Goal: Navigation & Orientation: Find specific page/section

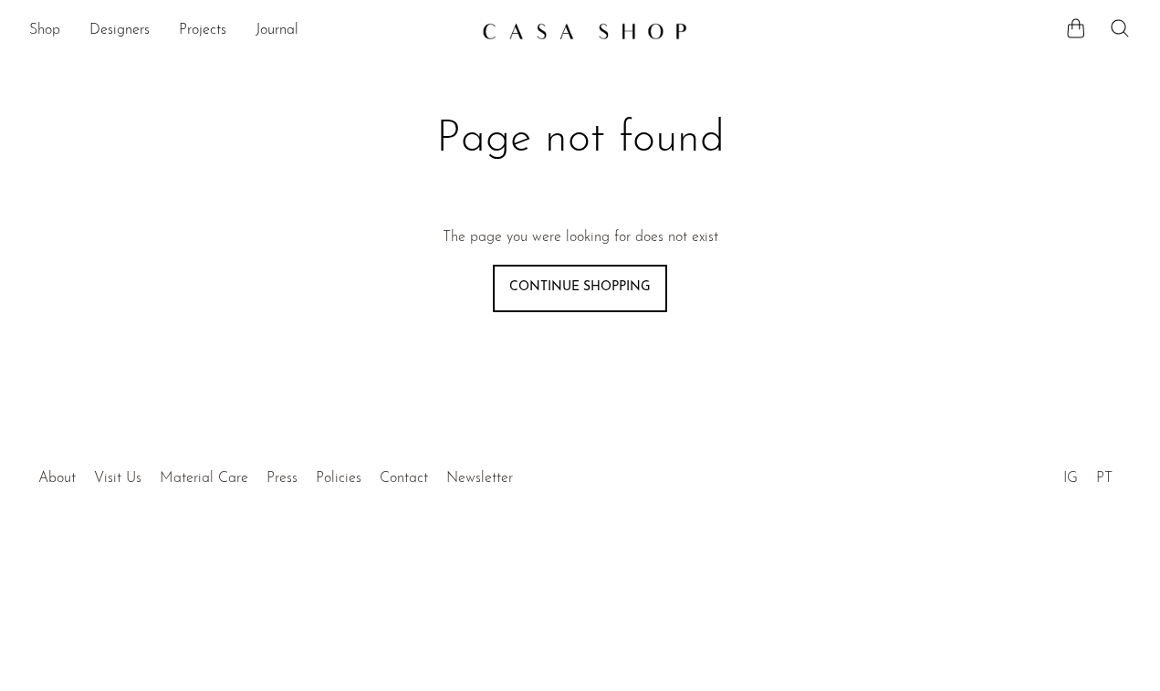
click at [53, 37] on link "Shop" at bounding box center [44, 31] width 31 height 24
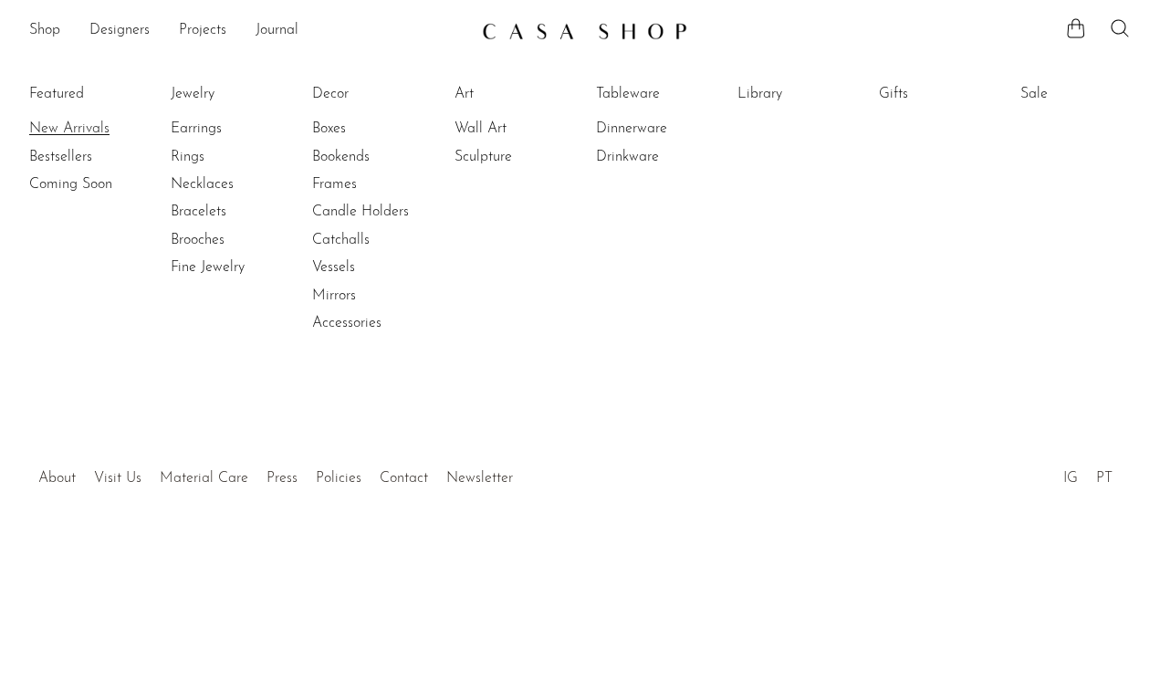
click at [64, 136] on link "New Arrivals" at bounding box center [97, 129] width 137 height 20
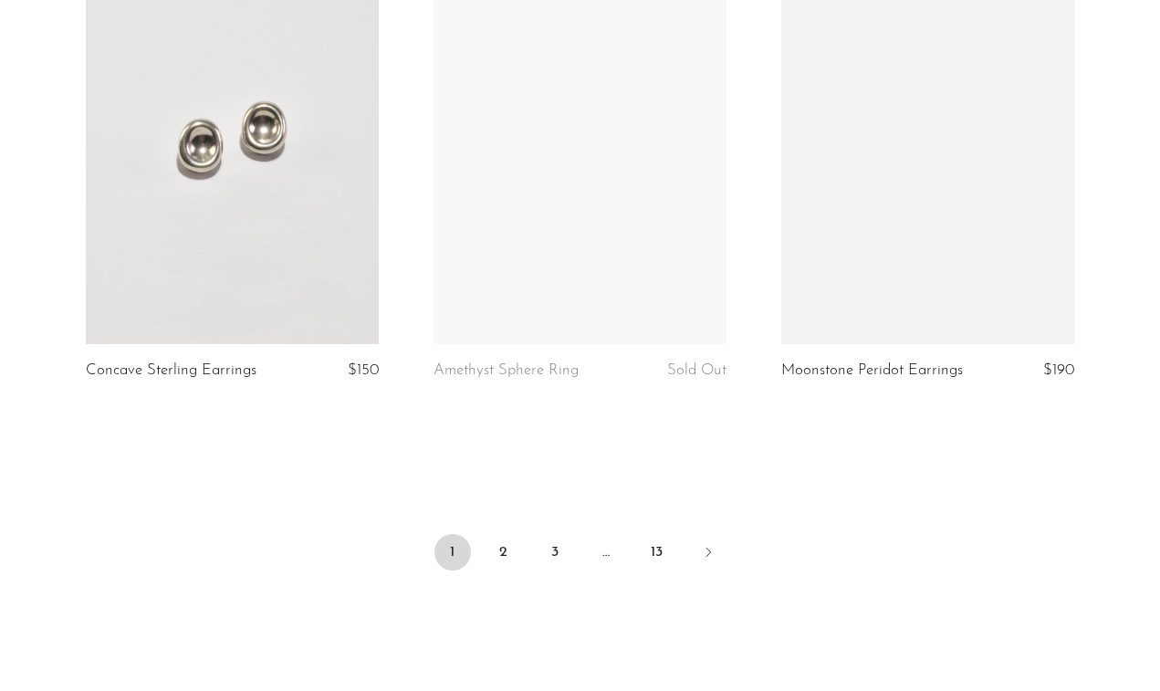
scroll to position [5723, 0]
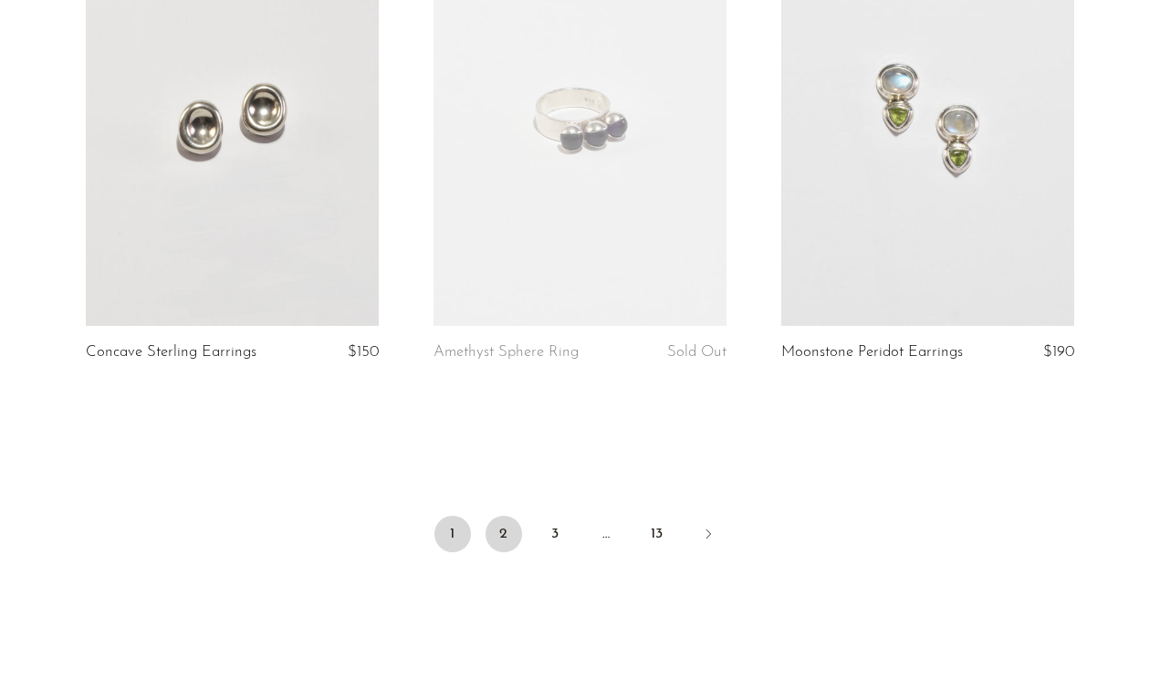
click at [510, 530] on link "2" at bounding box center [503, 534] width 37 height 37
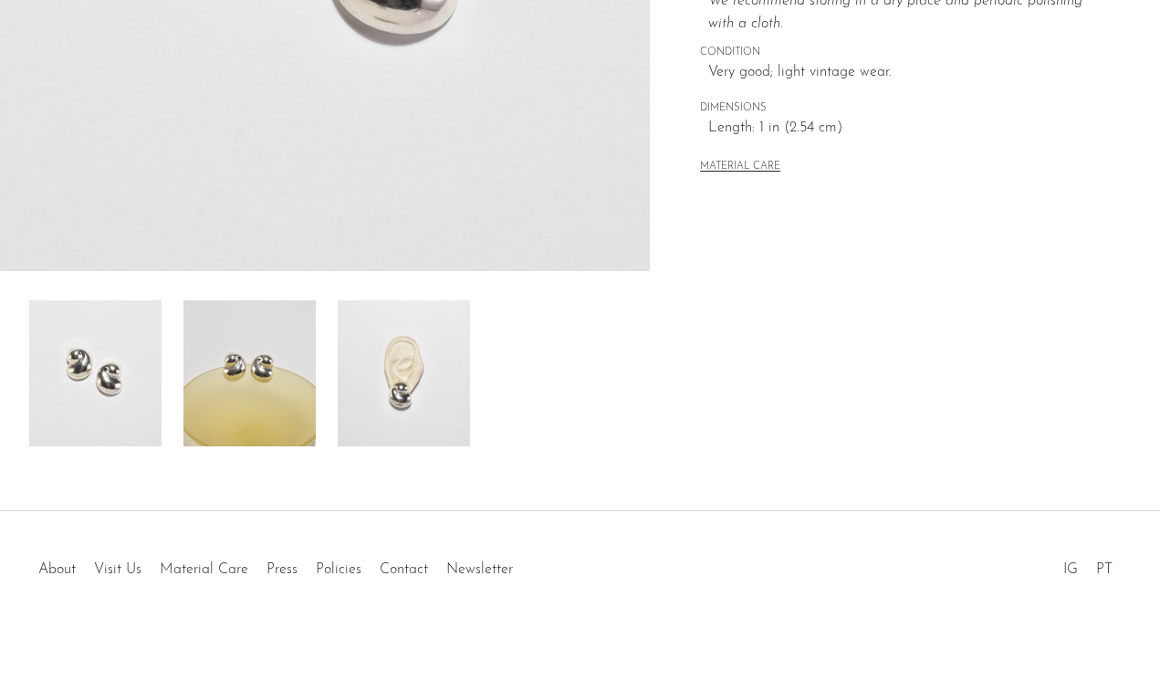
click at [449, 393] on img at bounding box center [404, 373] width 132 height 146
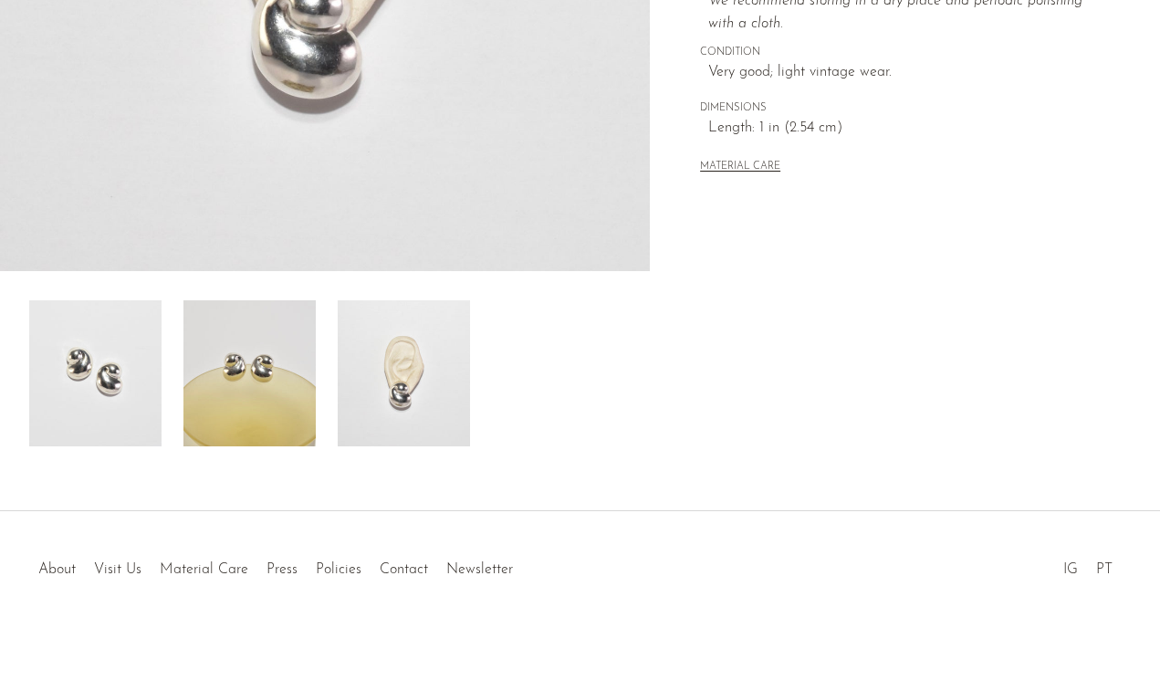
scroll to position [109, 0]
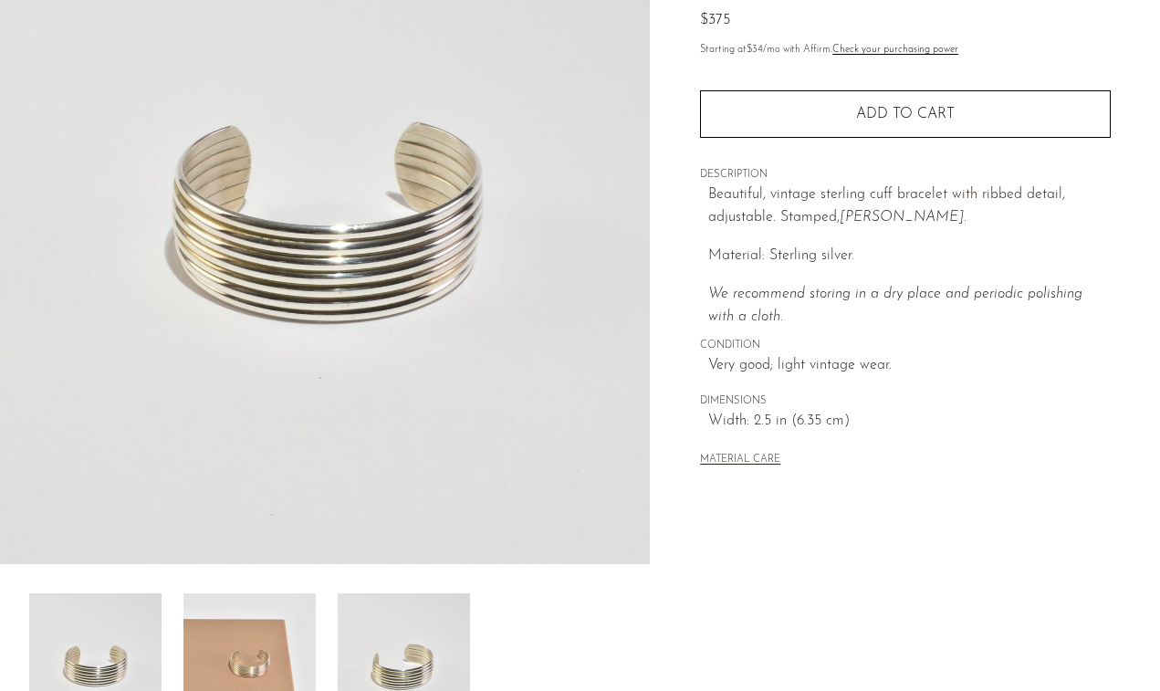
scroll to position [214, 0]
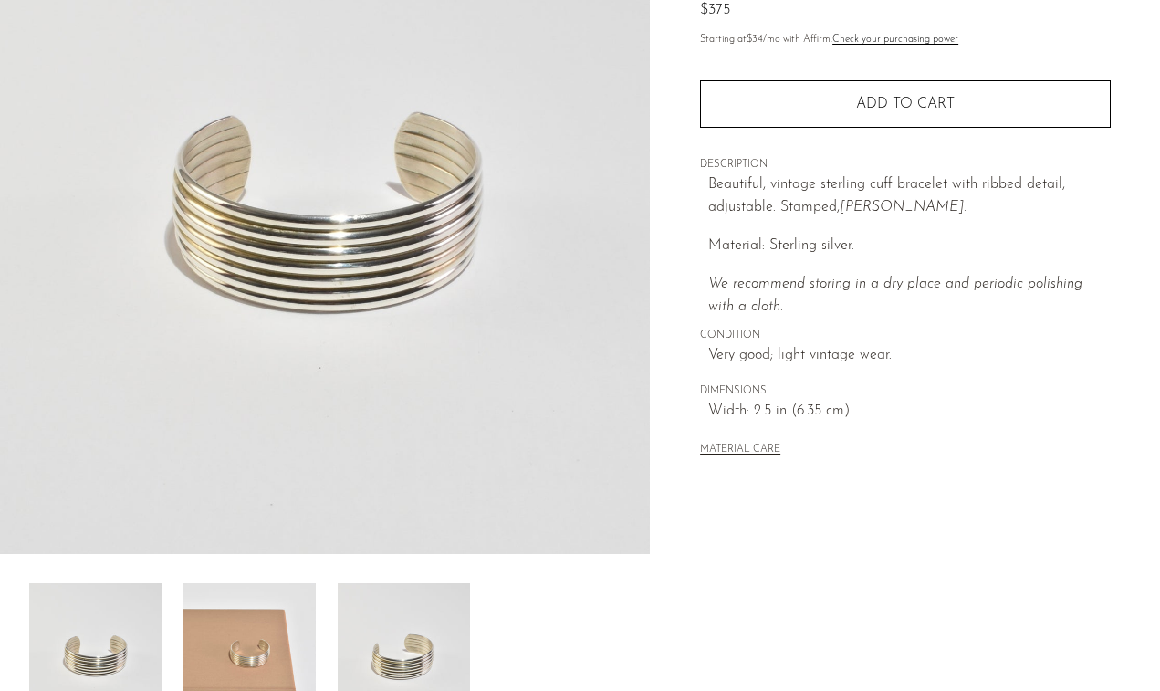
click at [230, 640] on img at bounding box center [249, 656] width 132 height 146
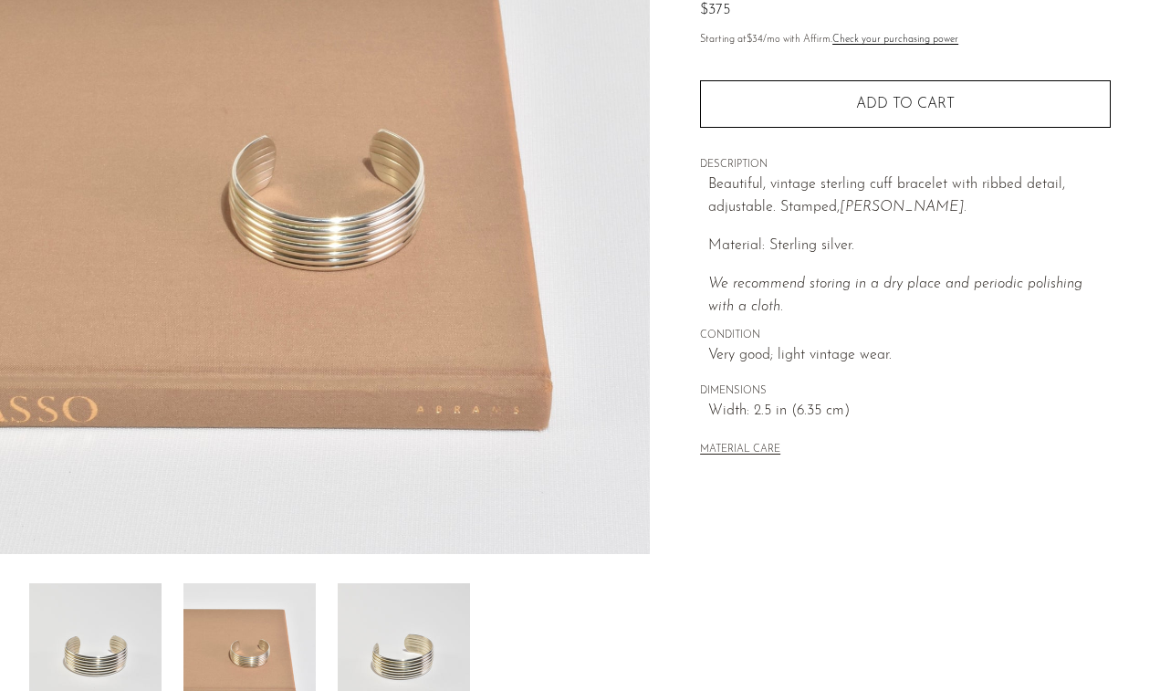
click at [368, 631] on img at bounding box center [404, 656] width 132 height 146
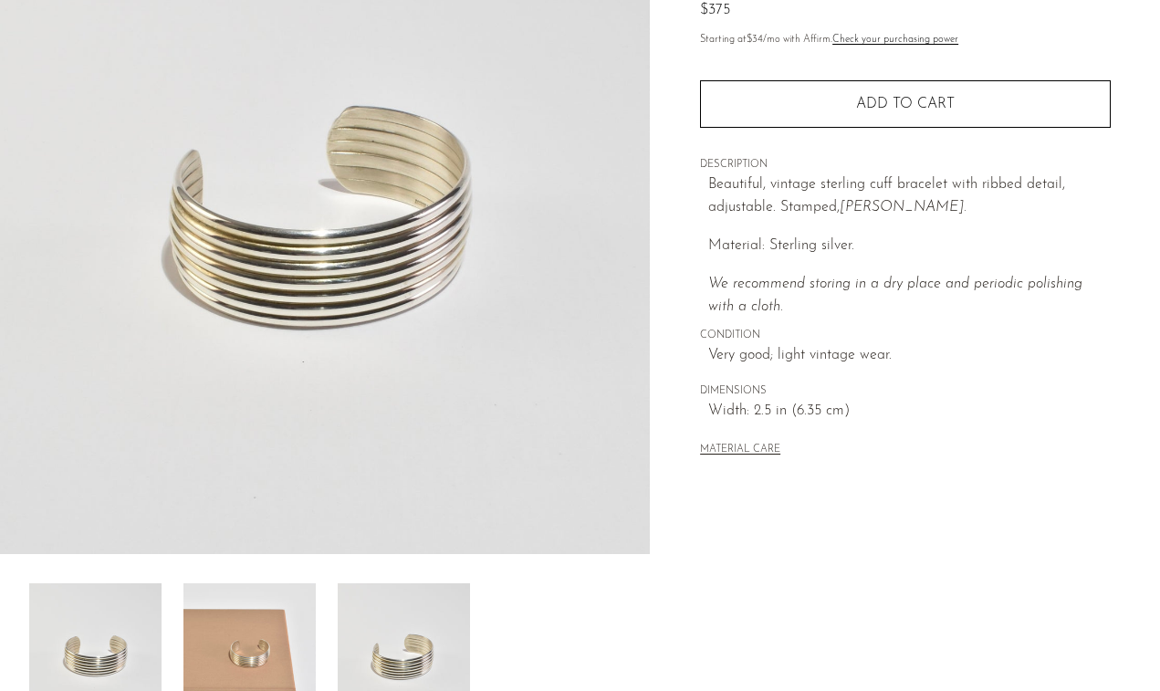
click at [282, 608] on img at bounding box center [249, 656] width 132 height 146
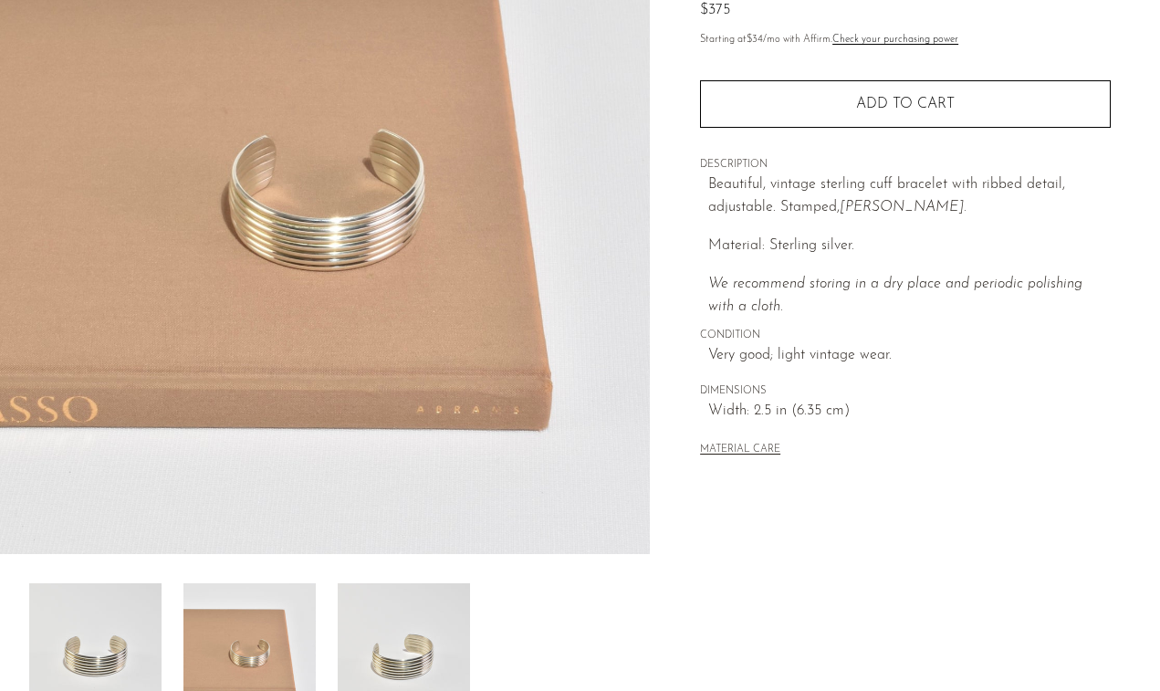
click at [147, 604] on img at bounding box center [95, 656] width 132 height 146
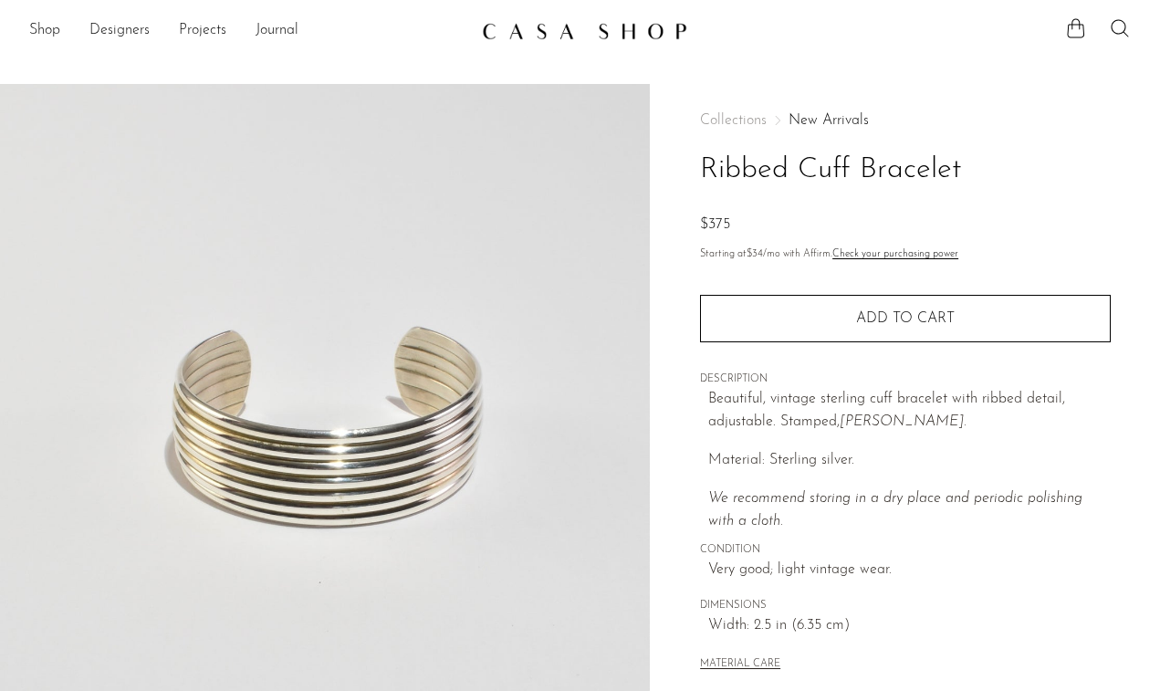
scroll to position [0, 0]
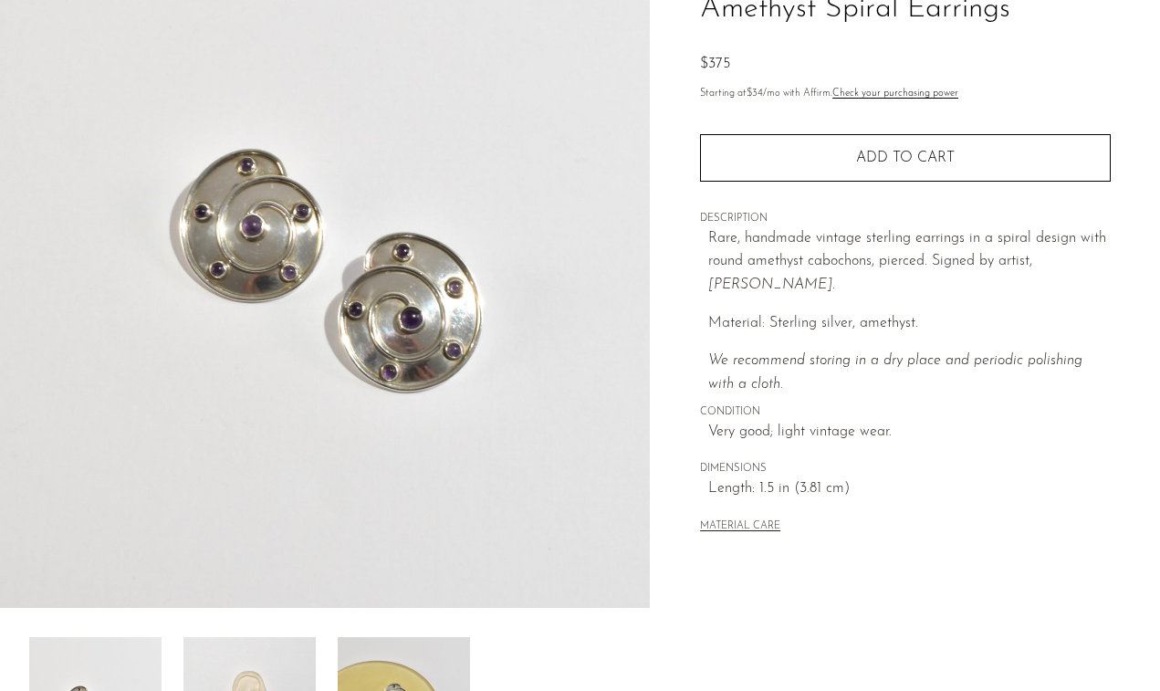
scroll to position [474, 0]
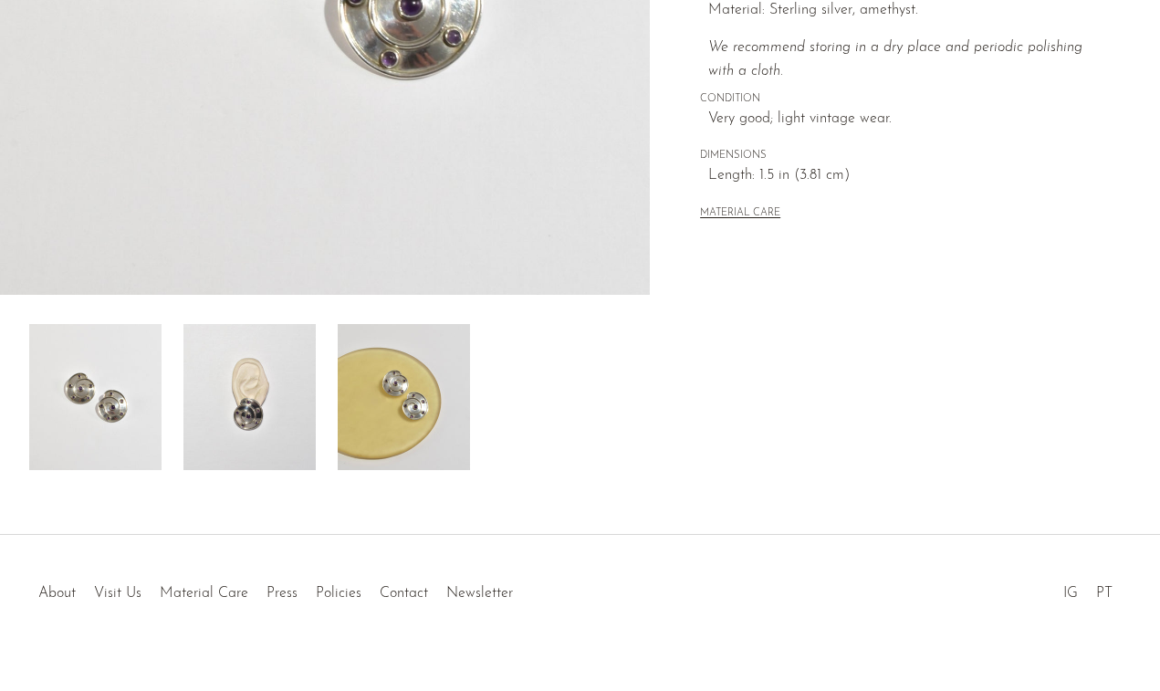
click at [308, 400] on img at bounding box center [249, 397] width 132 height 146
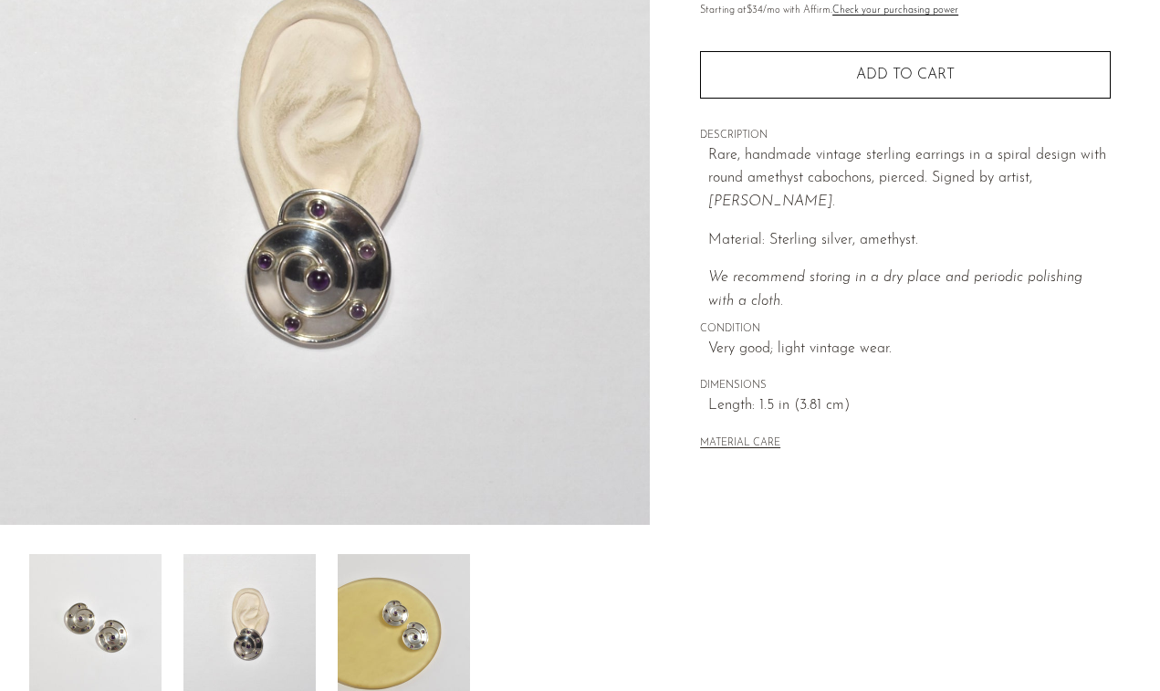
scroll to position [239, 0]
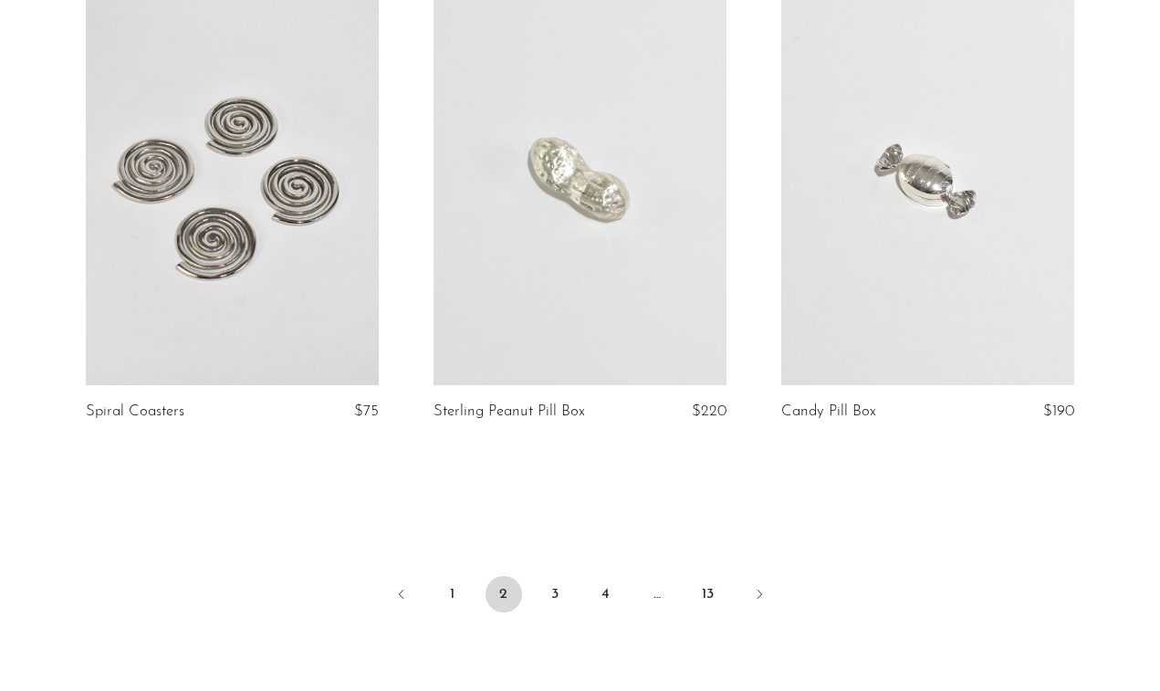
scroll to position [5743, 0]
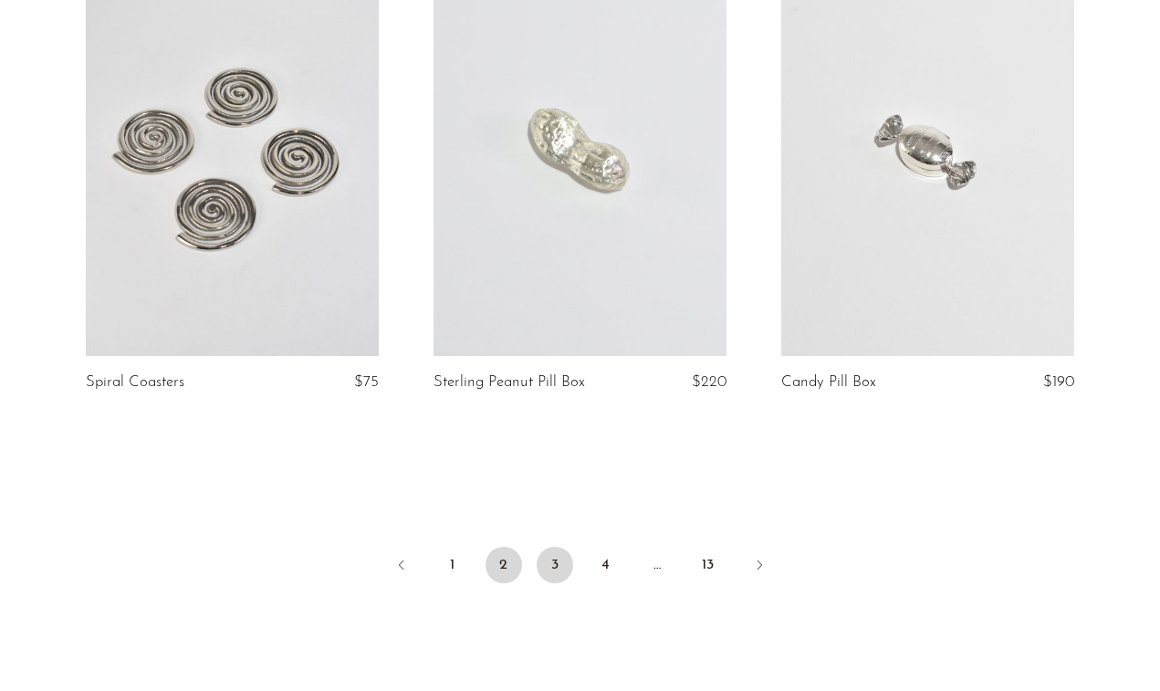
click at [551, 547] on link "3" at bounding box center [555, 565] width 37 height 37
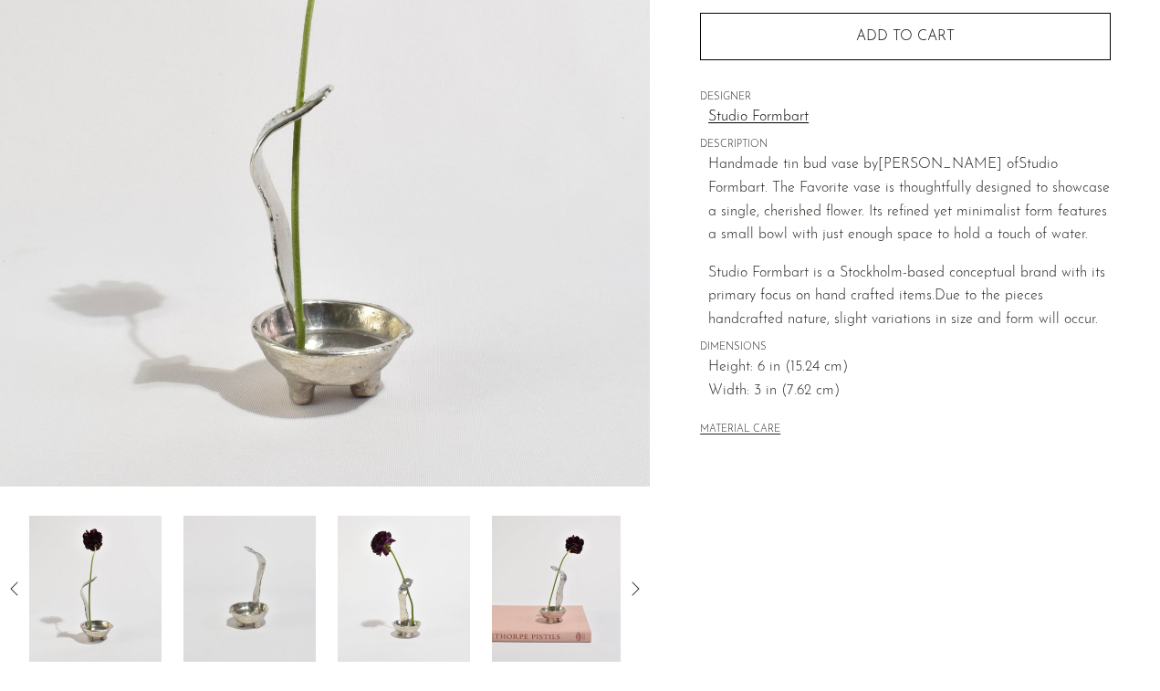
scroll to position [365, 0]
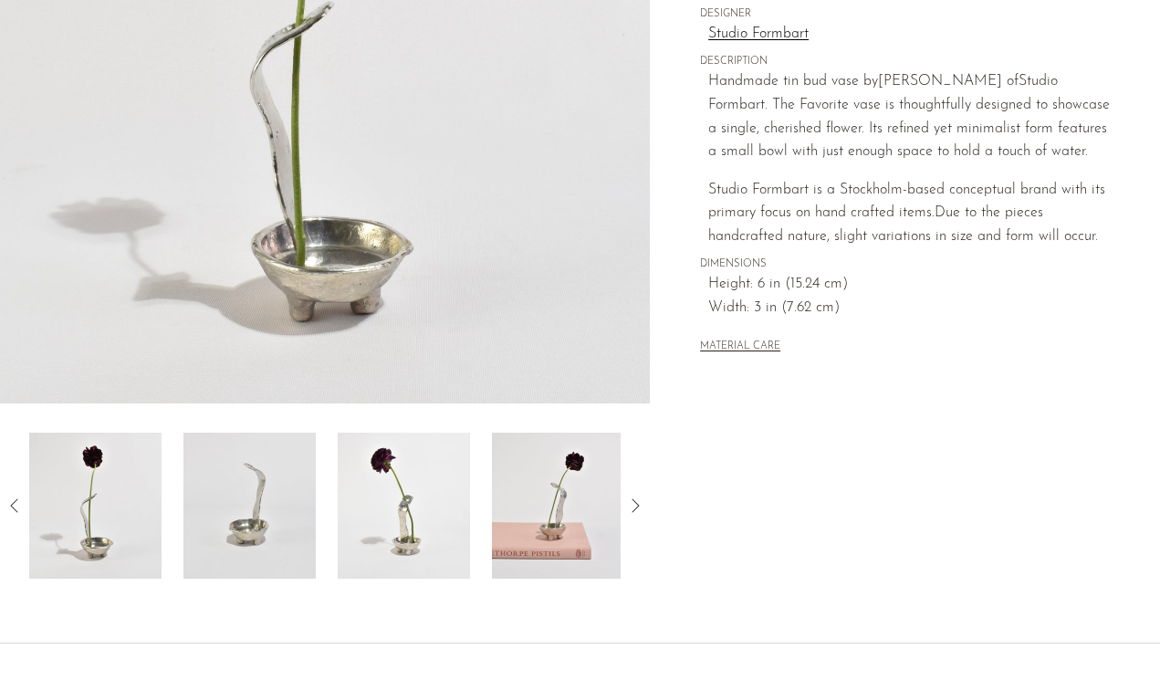
click at [558, 451] on img at bounding box center [558, 506] width 132 height 146
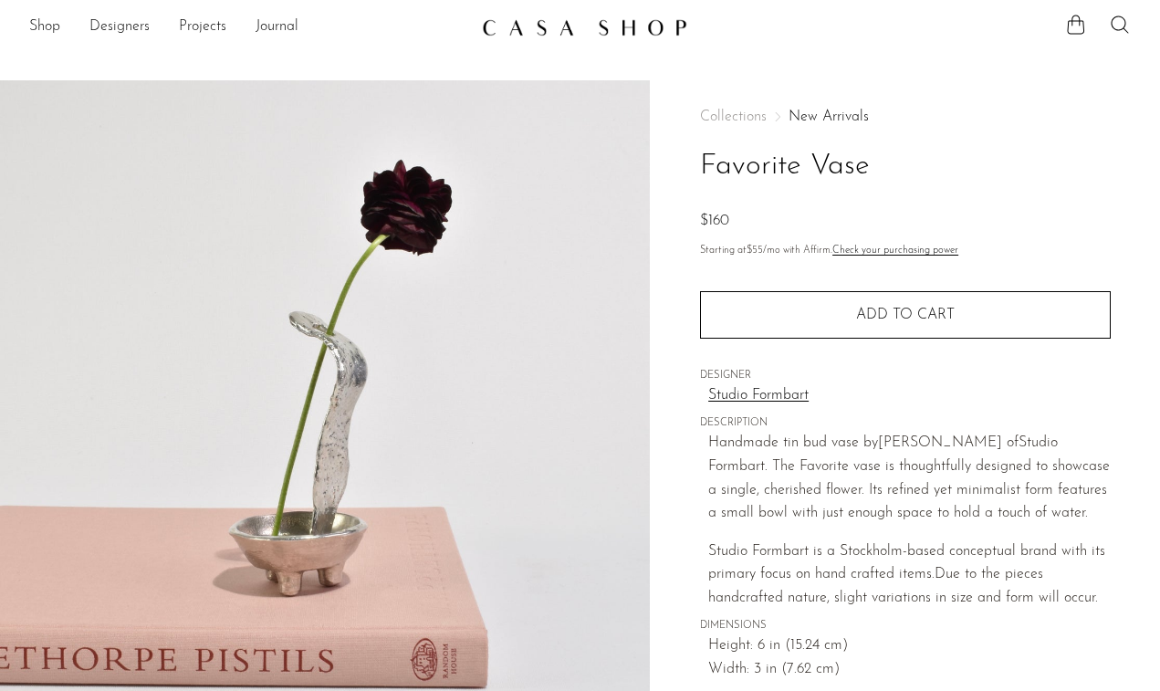
scroll to position [1, 0]
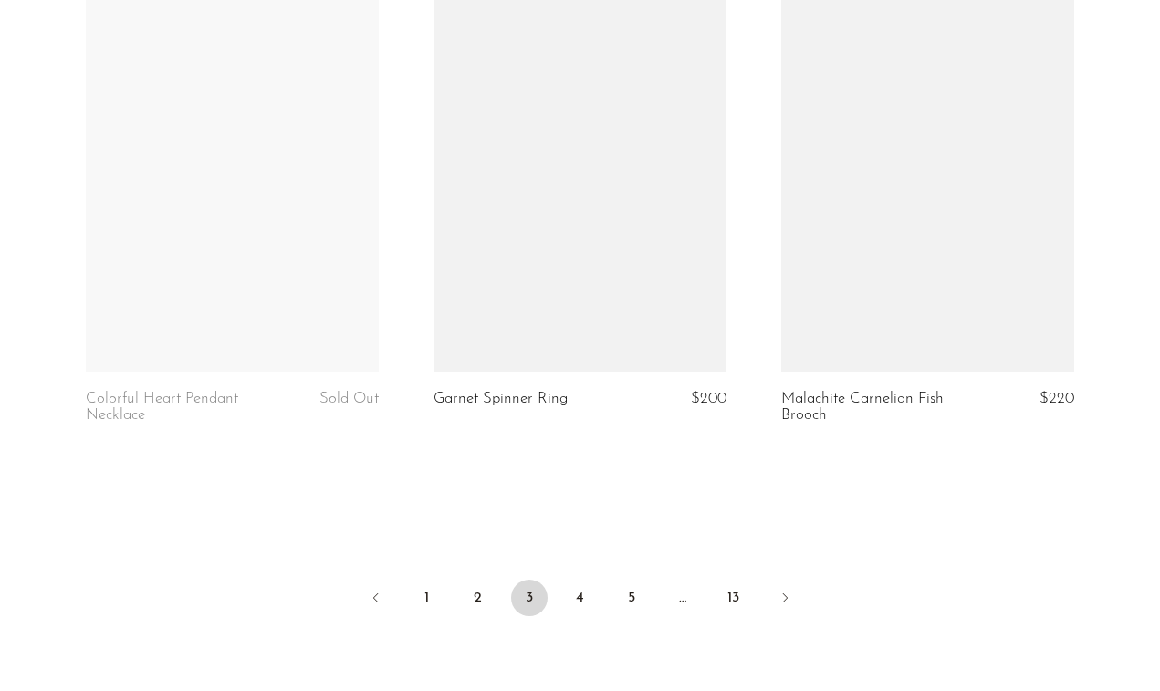
scroll to position [5742, 0]
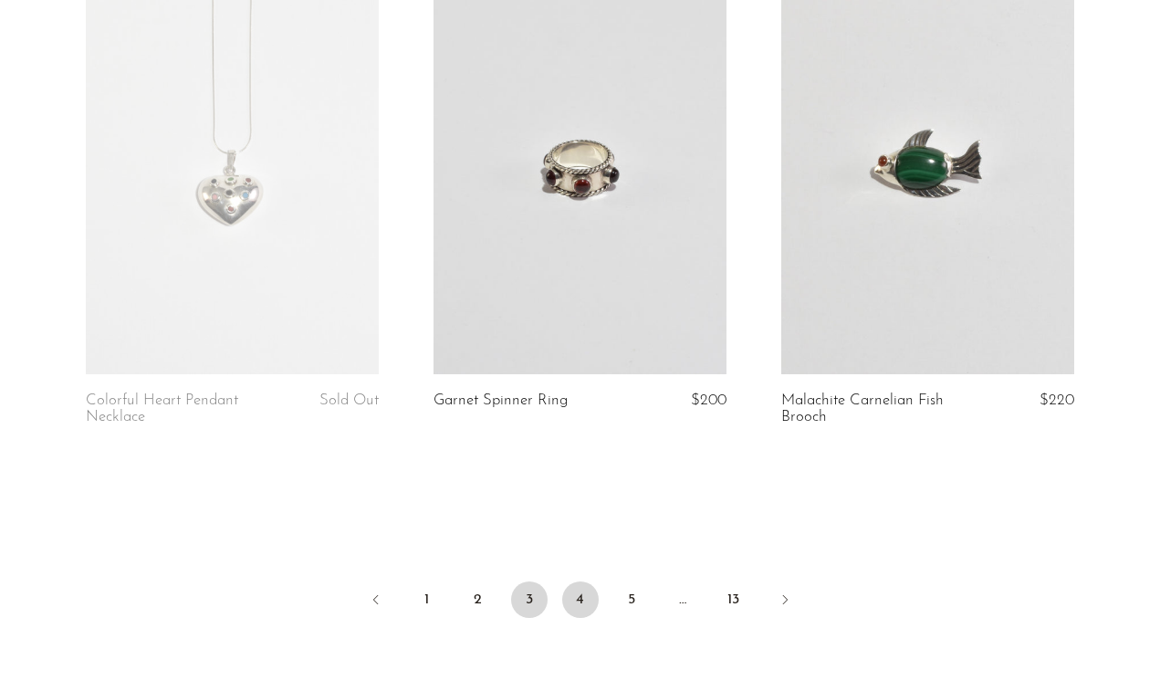
click at [587, 581] on link "4" at bounding box center [580, 599] width 37 height 37
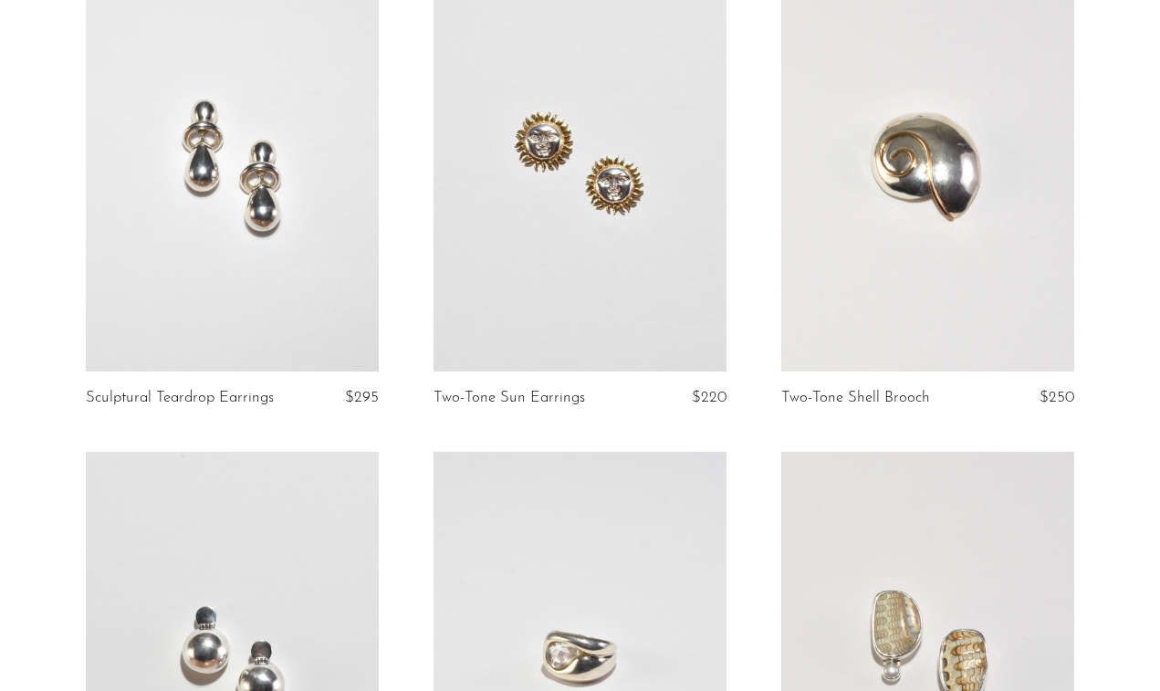
scroll to position [5665, 0]
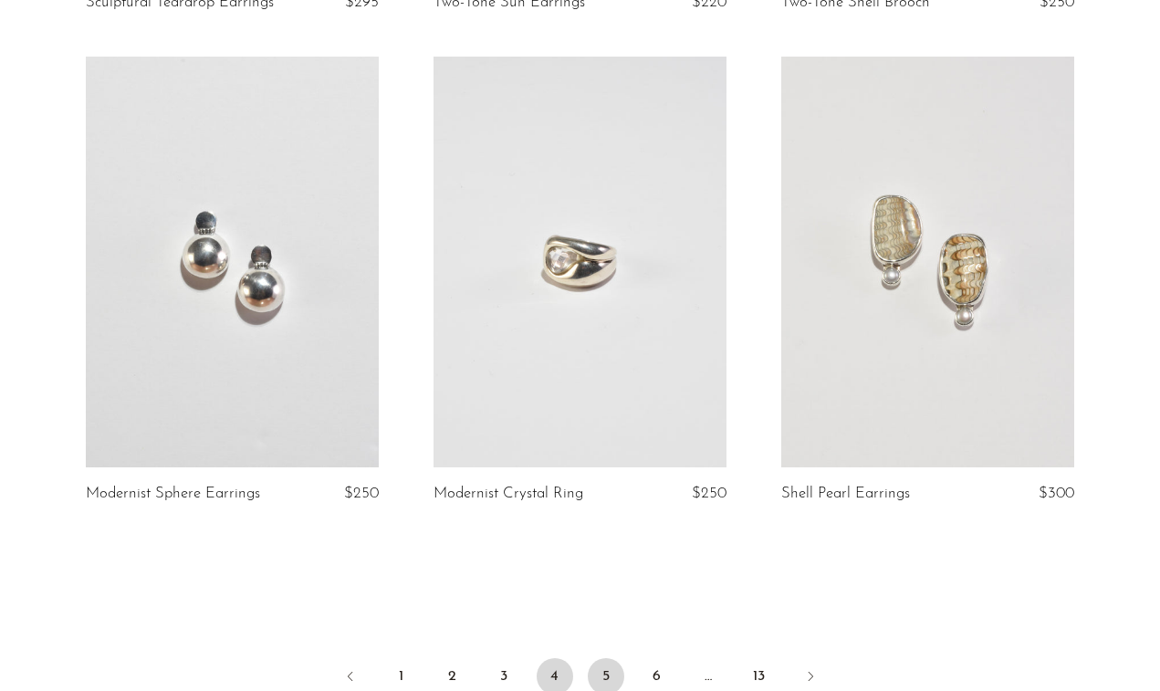
click at [608, 658] on link "5" at bounding box center [606, 676] width 37 height 37
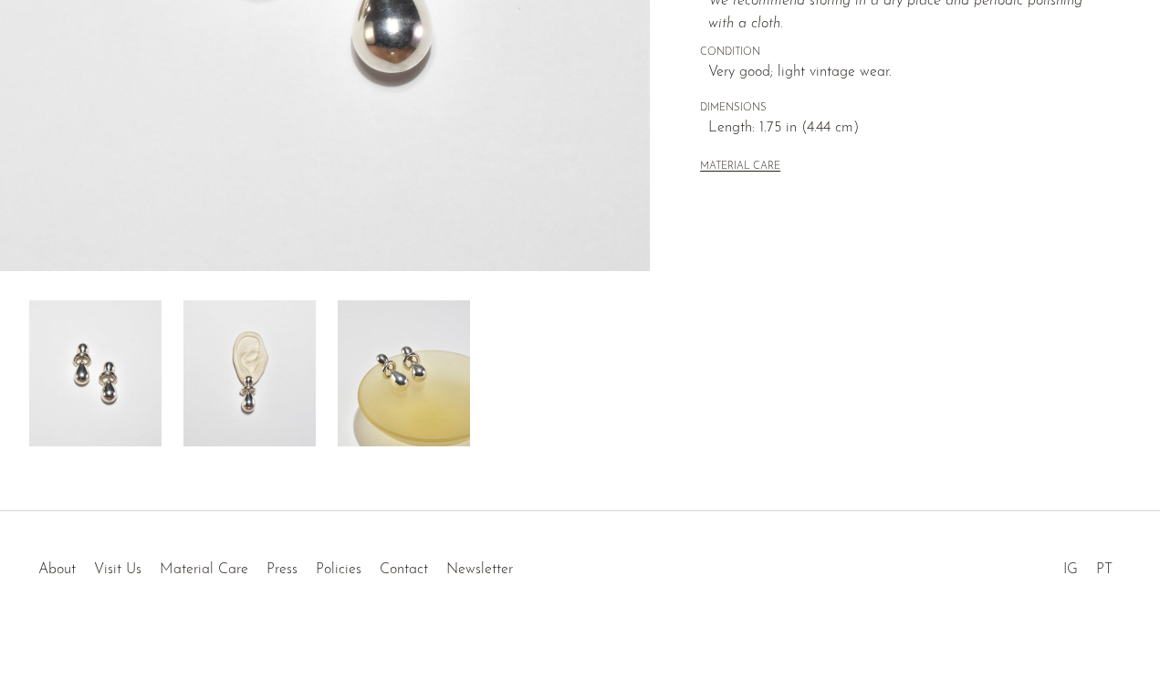
click at [228, 357] on img at bounding box center [249, 373] width 132 height 146
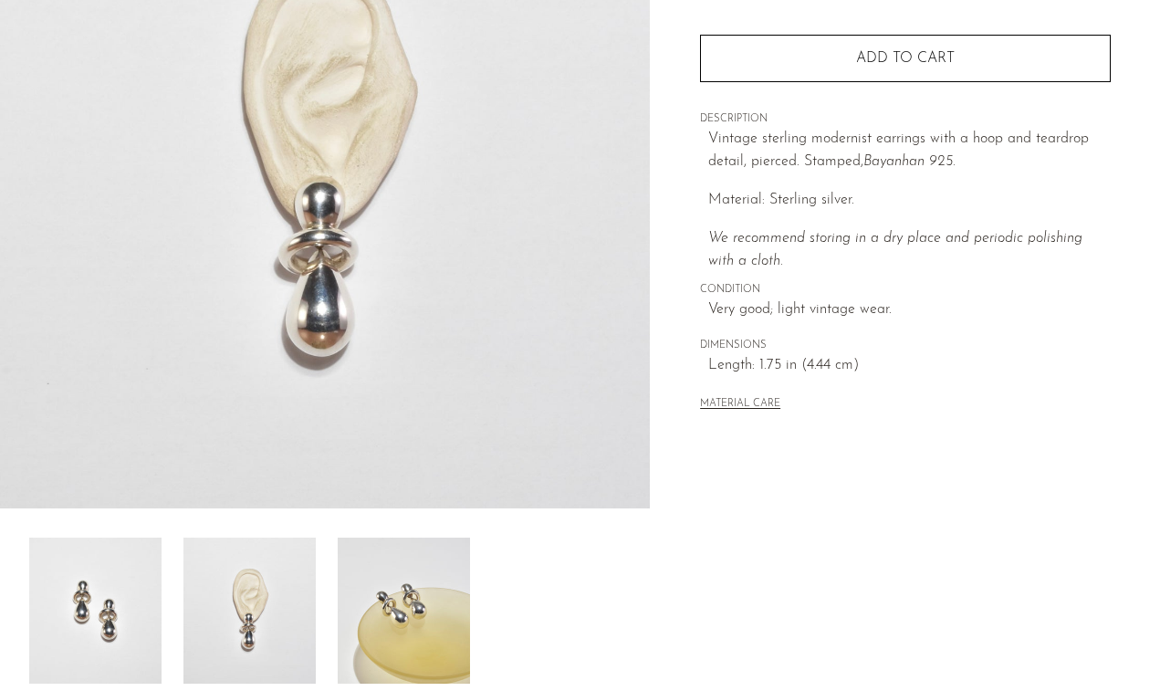
scroll to position [249, 0]
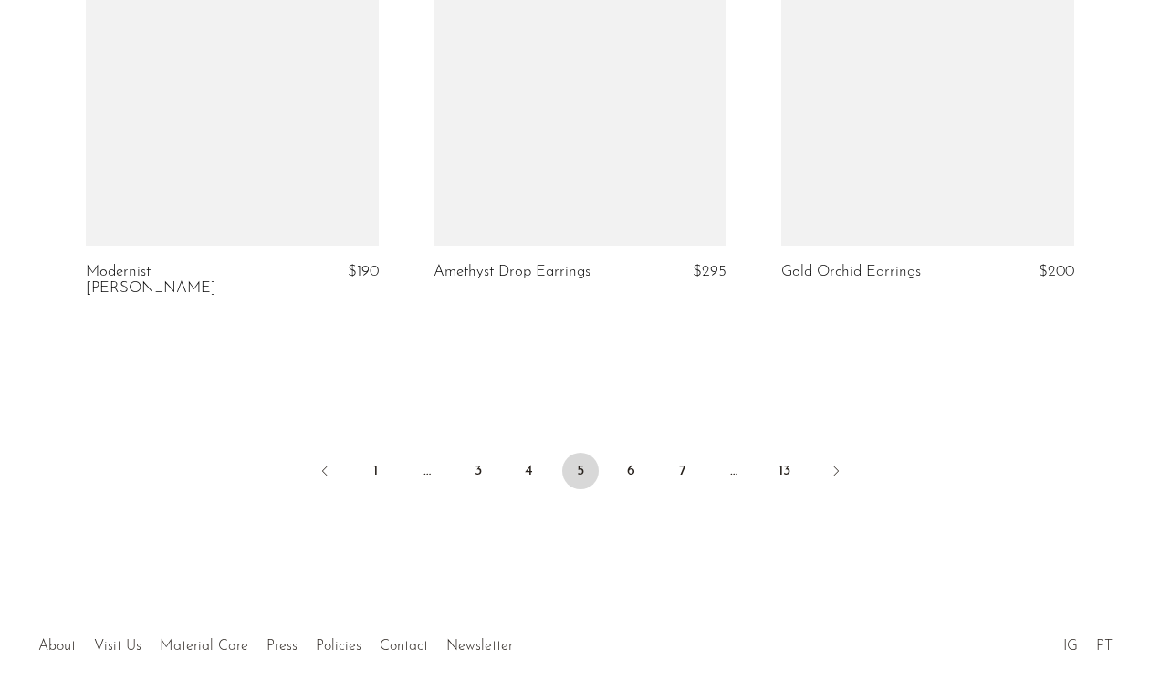
scroll to position [5905, 0]
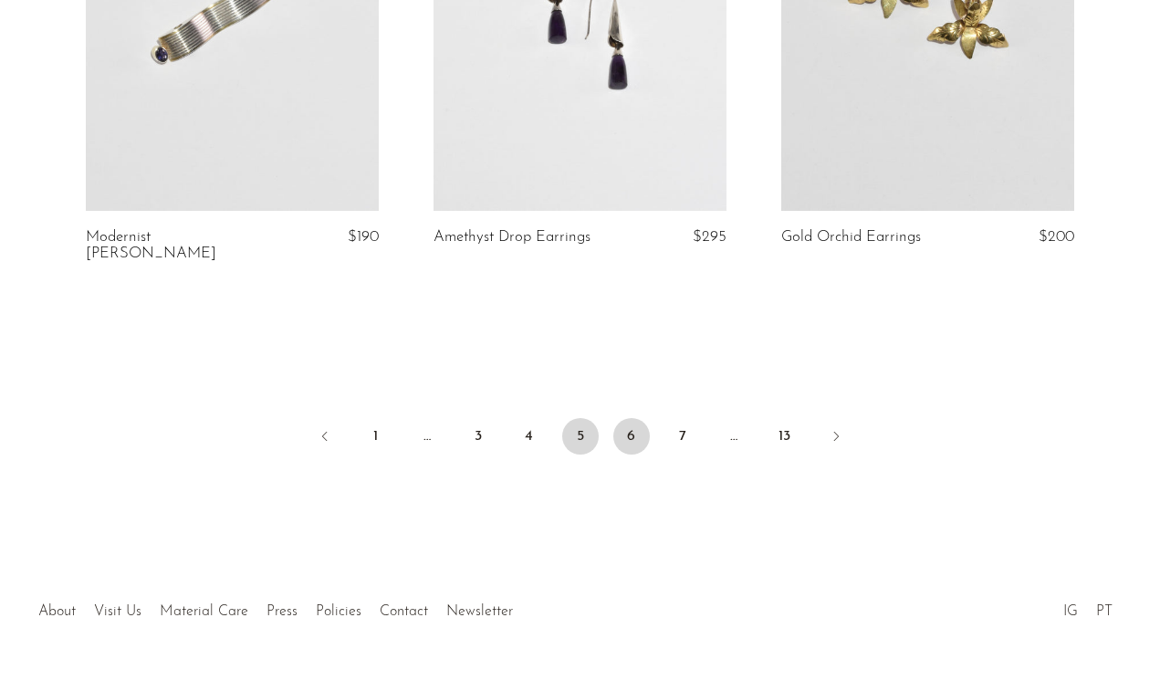
click at [632, 418] on link "6" at bounding box center [631, 436] width 37 height 37
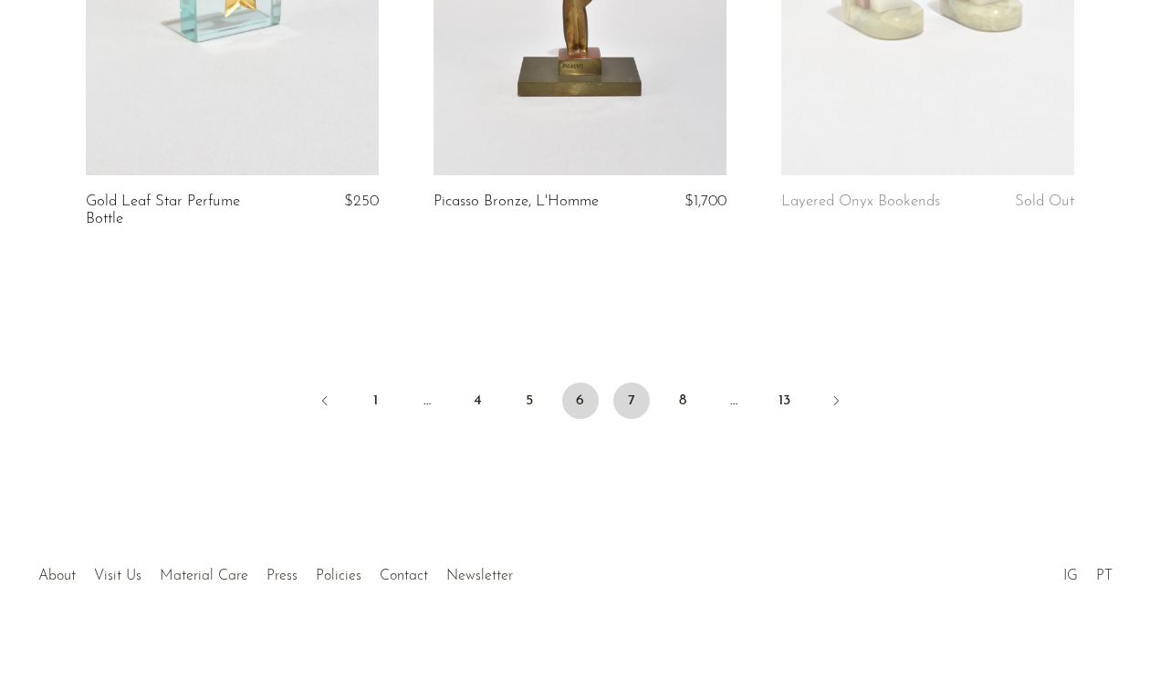
scroll to position [5889, 0]
click at [637, 396] on link "7" at bounding box center [631, 401] width 37 height 37
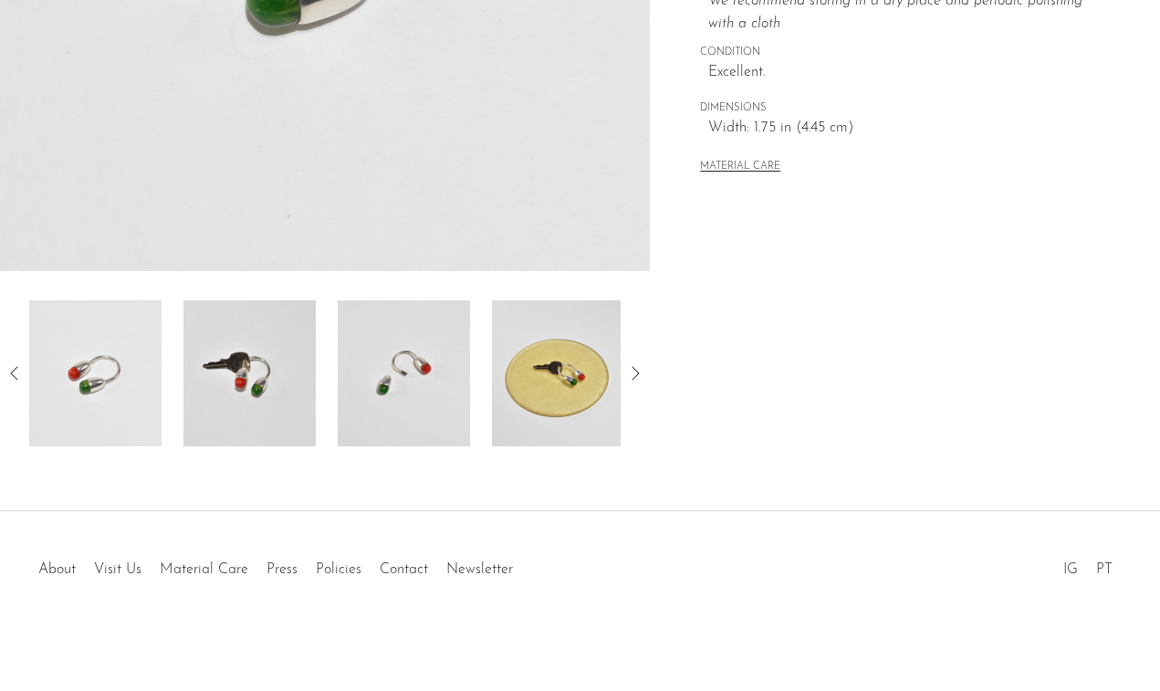
scroll to position [497, 0]
click at [418, 374] on img at bounding box center [404, 373] width 132 height 146
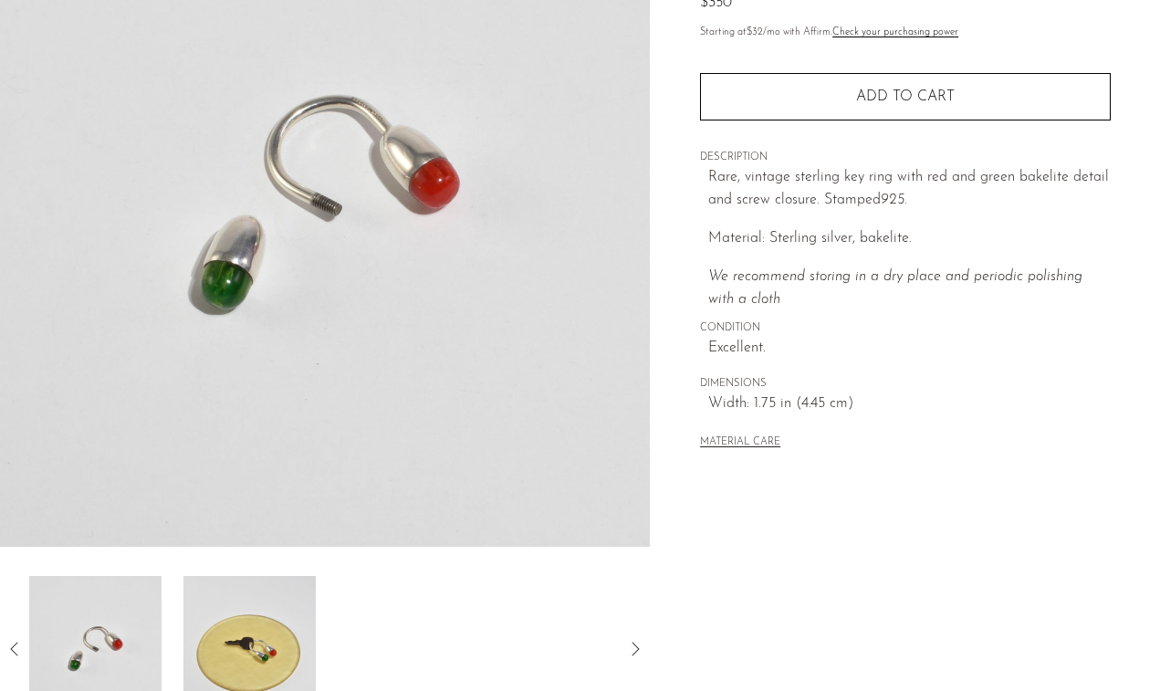
scroll to position [396, 0]
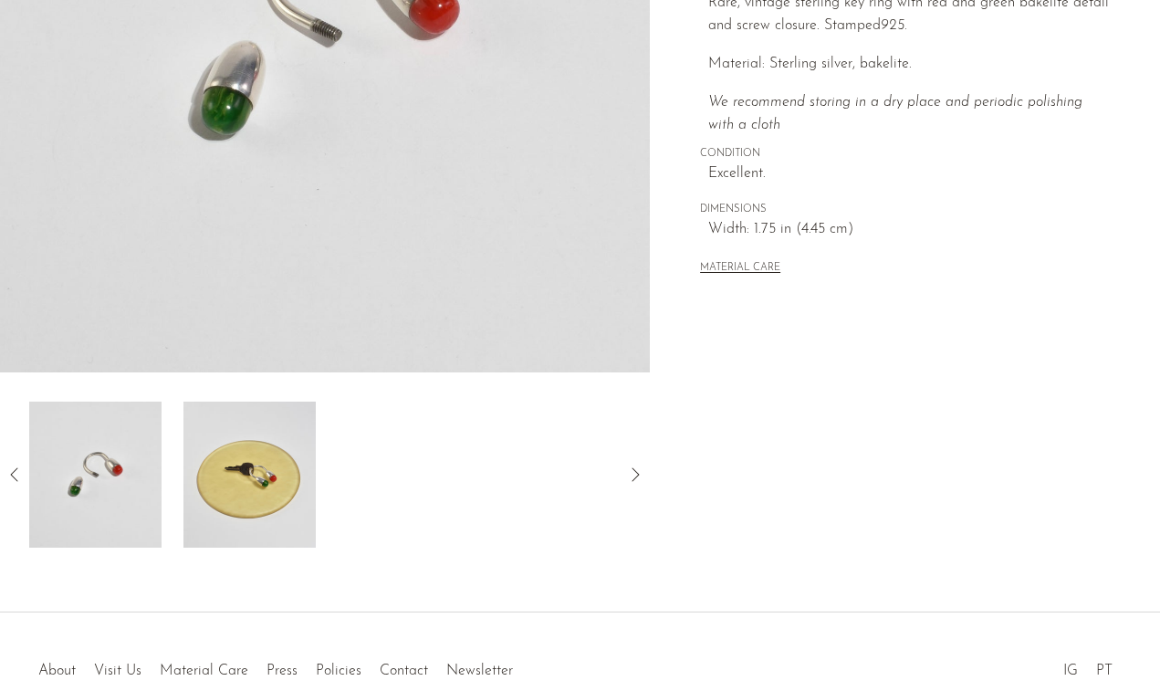
click at [226, 498] on img at bounding box center [249, 475] width 132 height 146
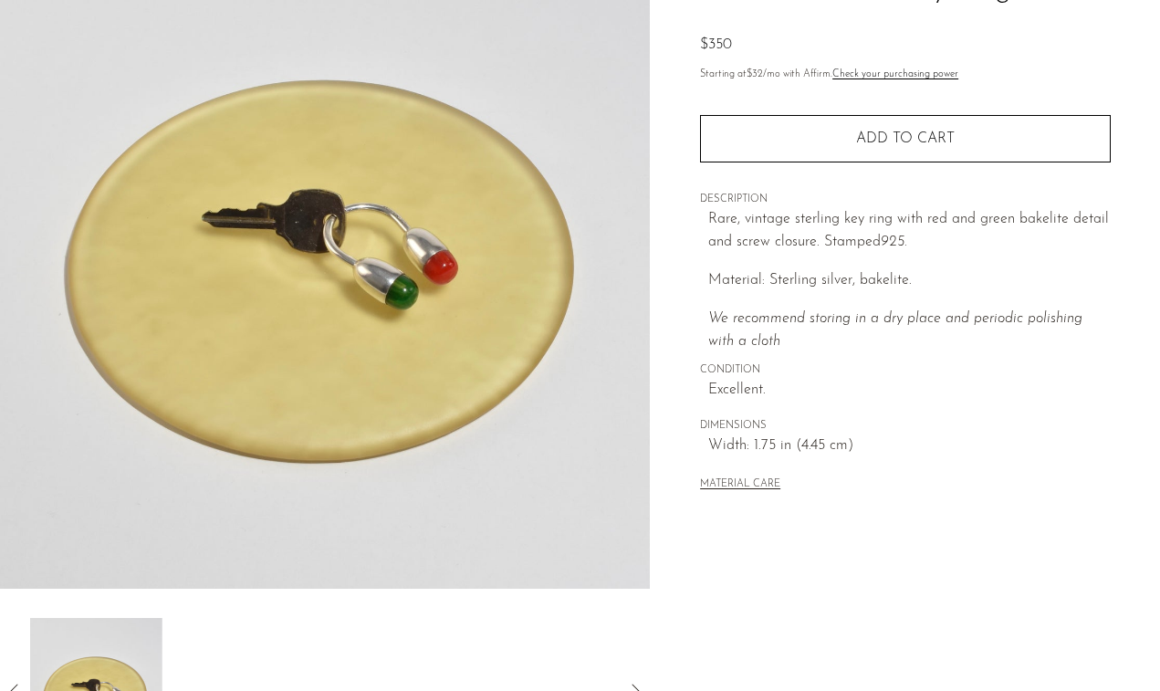
scroll to position [178, 0]
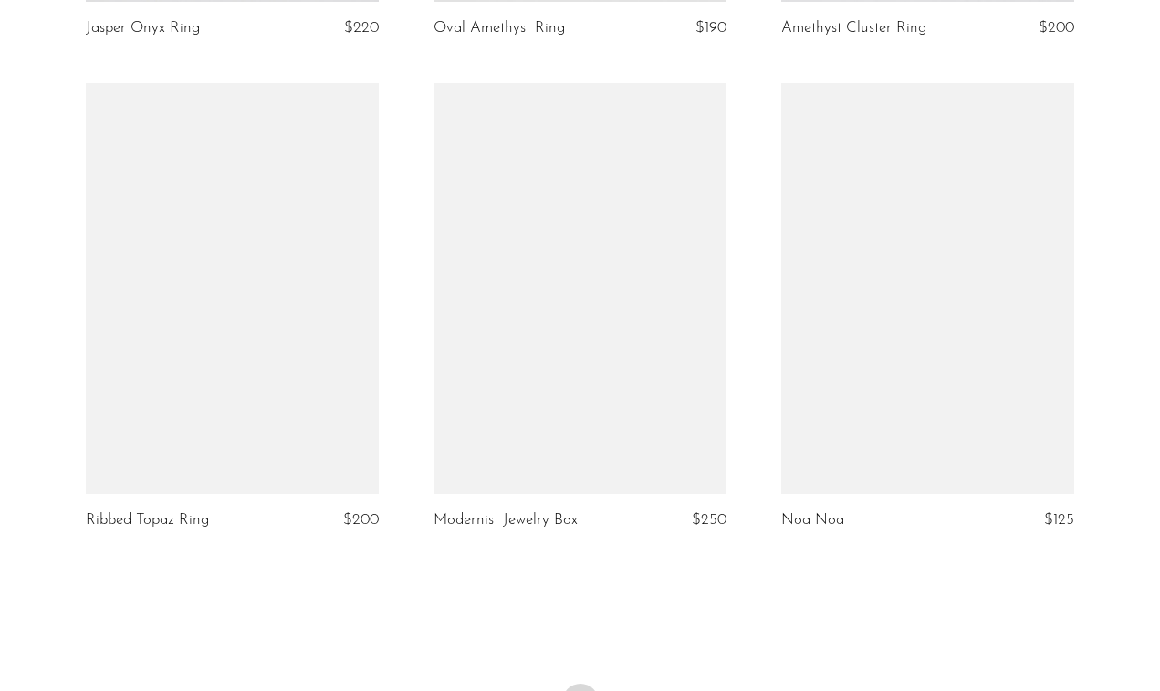
scroll to position [5646, 0]
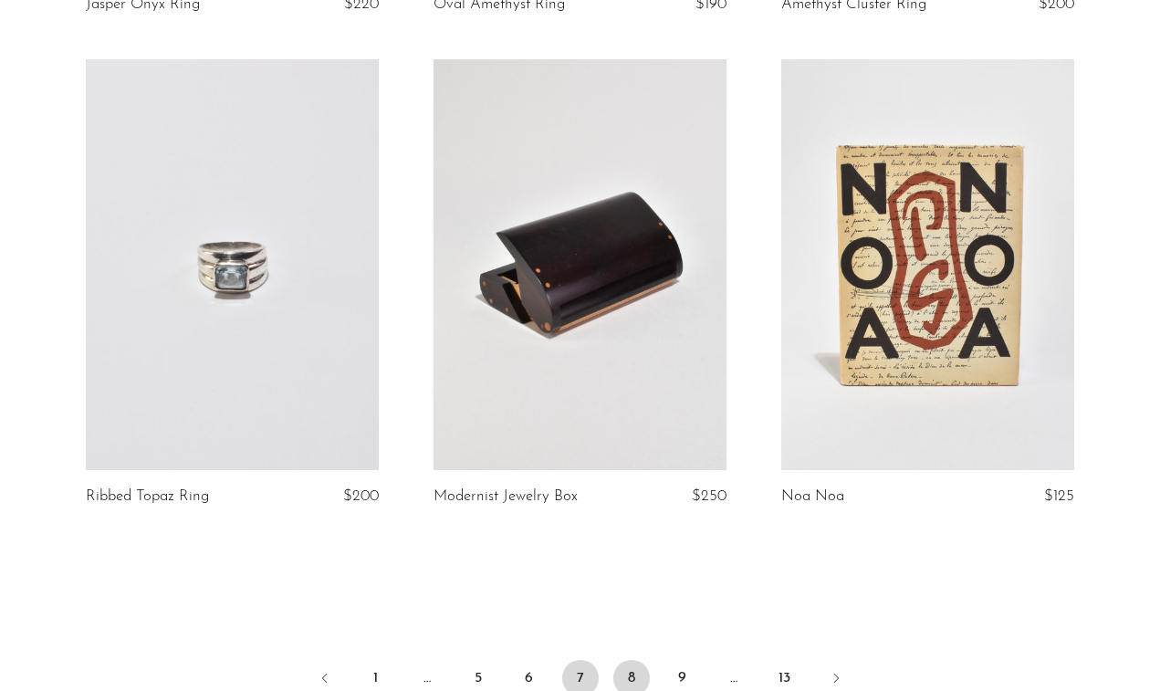
click at [638, 660] on link "8" at bounding box center [631, 678] width 37 height 37
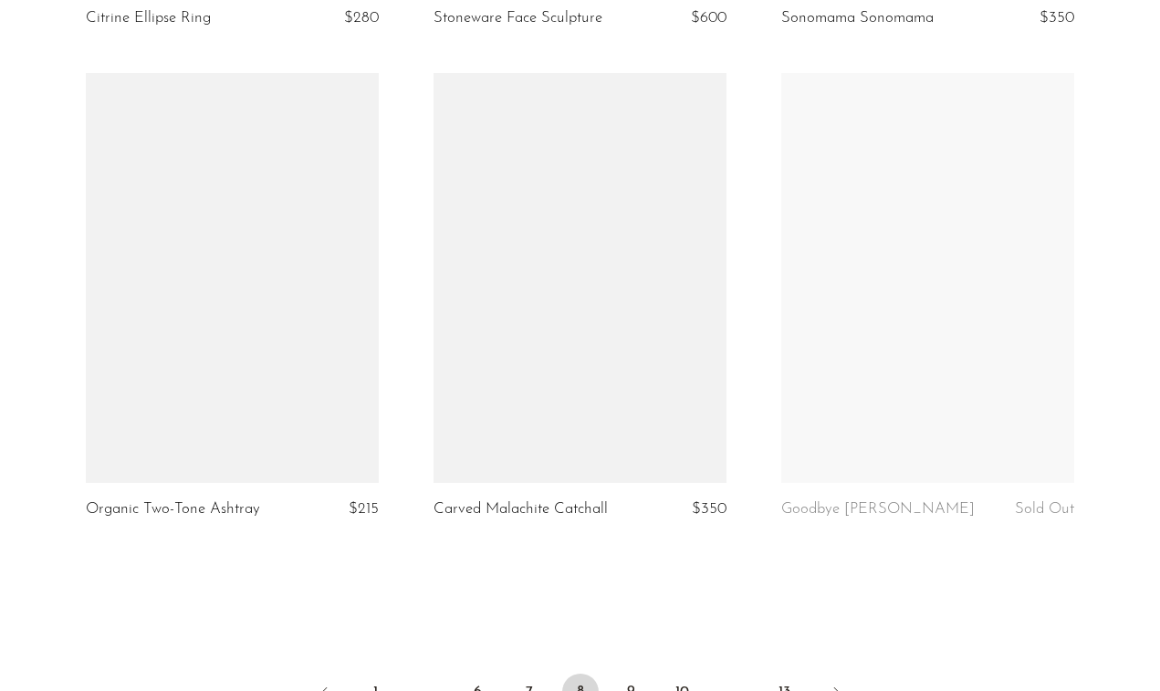
scroll to position [5612, 0]
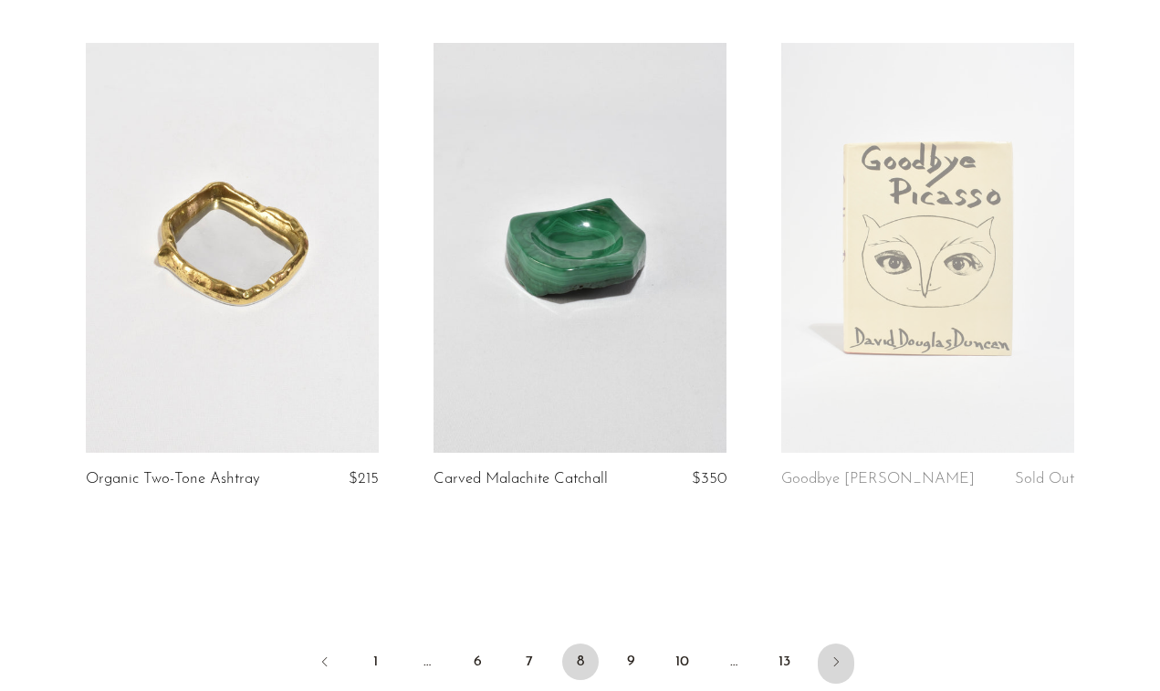
click at [837, 654] on icon "Next" at bounding box center [836, 661] width 15 height 15
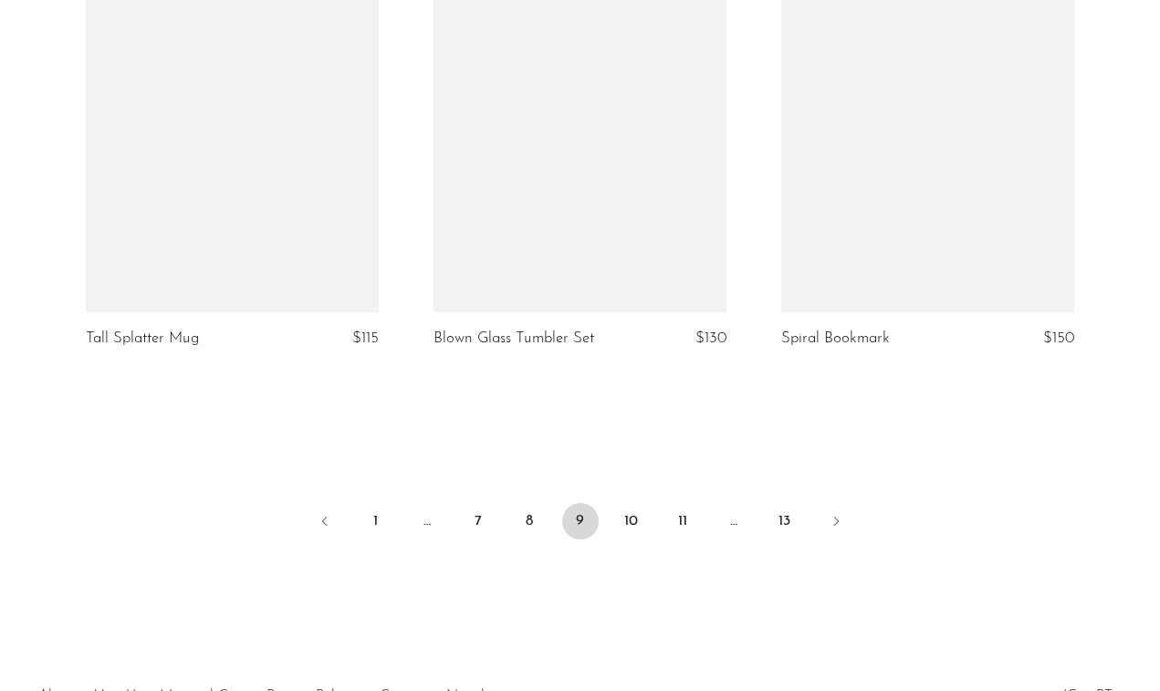
scroll to position [5751, 0]
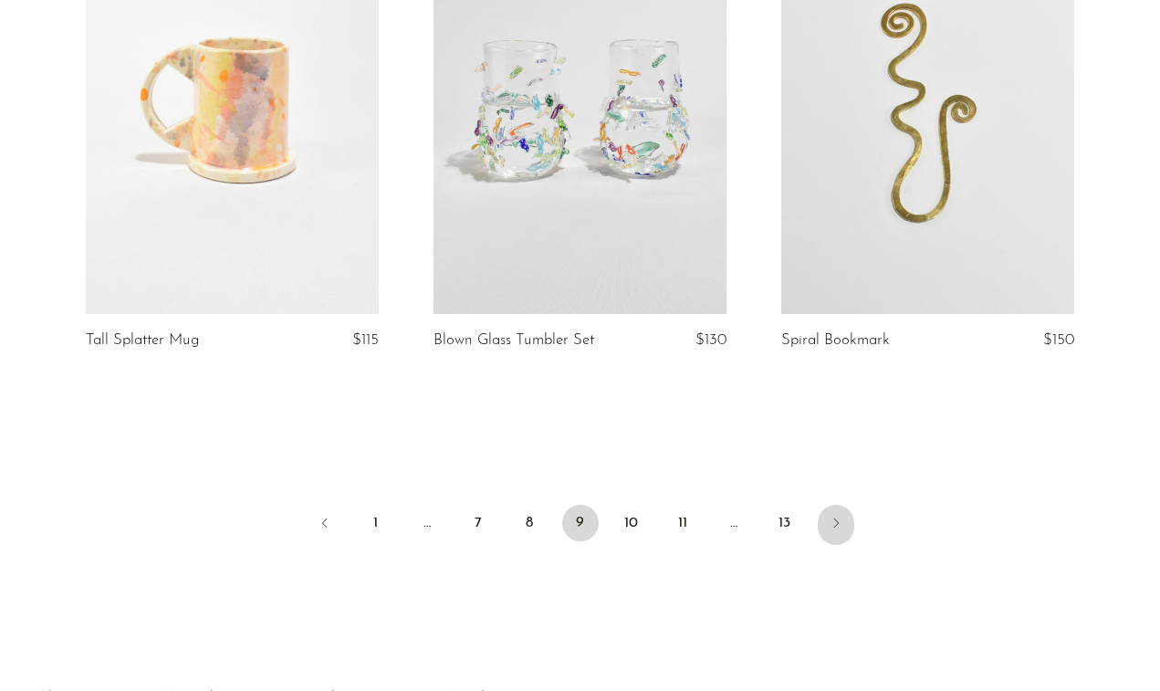
click at [831, 518] on icon "Next" at bounding box center [836, 523] width 15 height 15
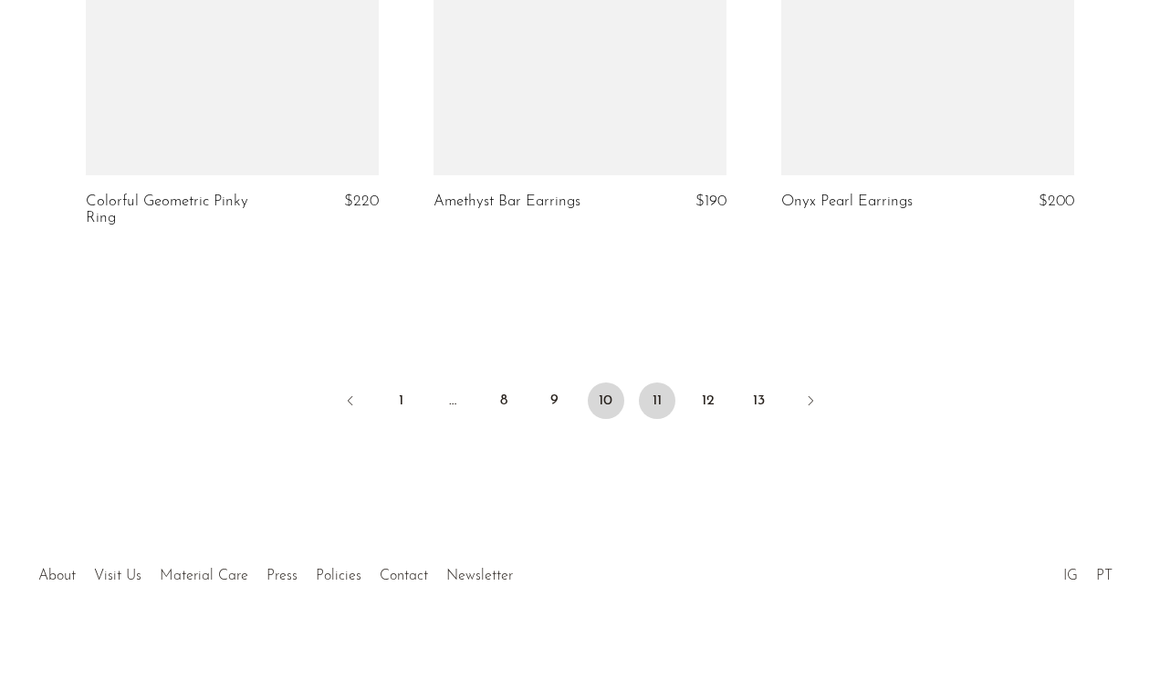
scroll to position [5872, 0]
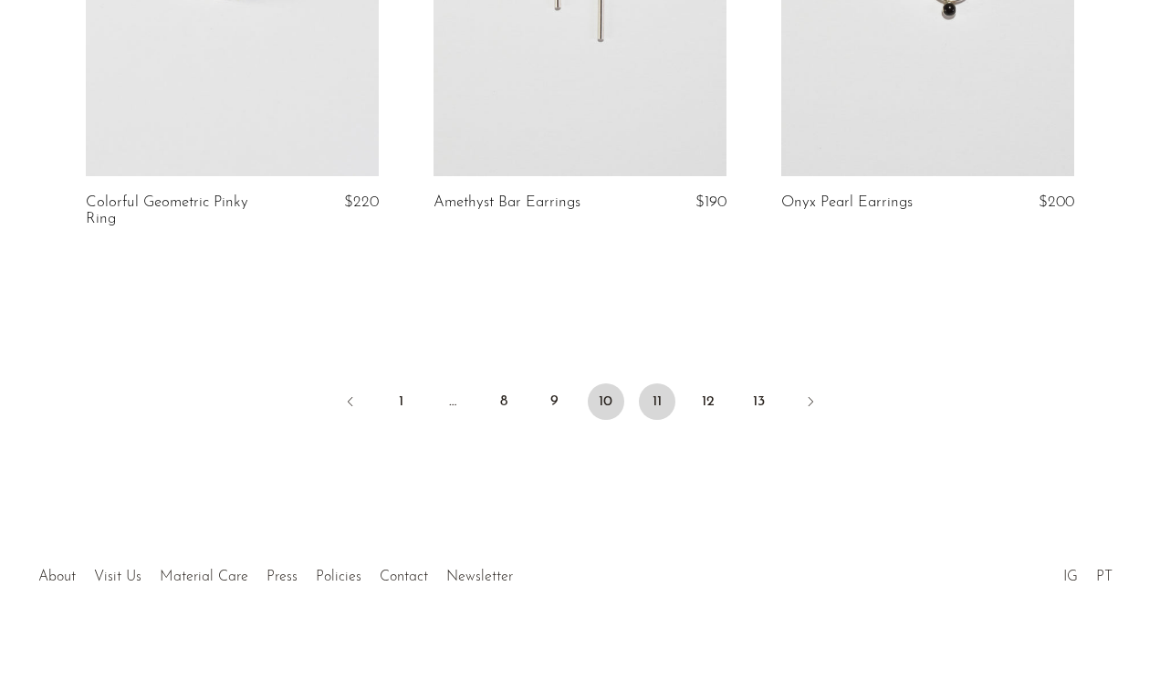
click at [655, 397] on link "11" at bounding box center [657, 401] width 37 height 37
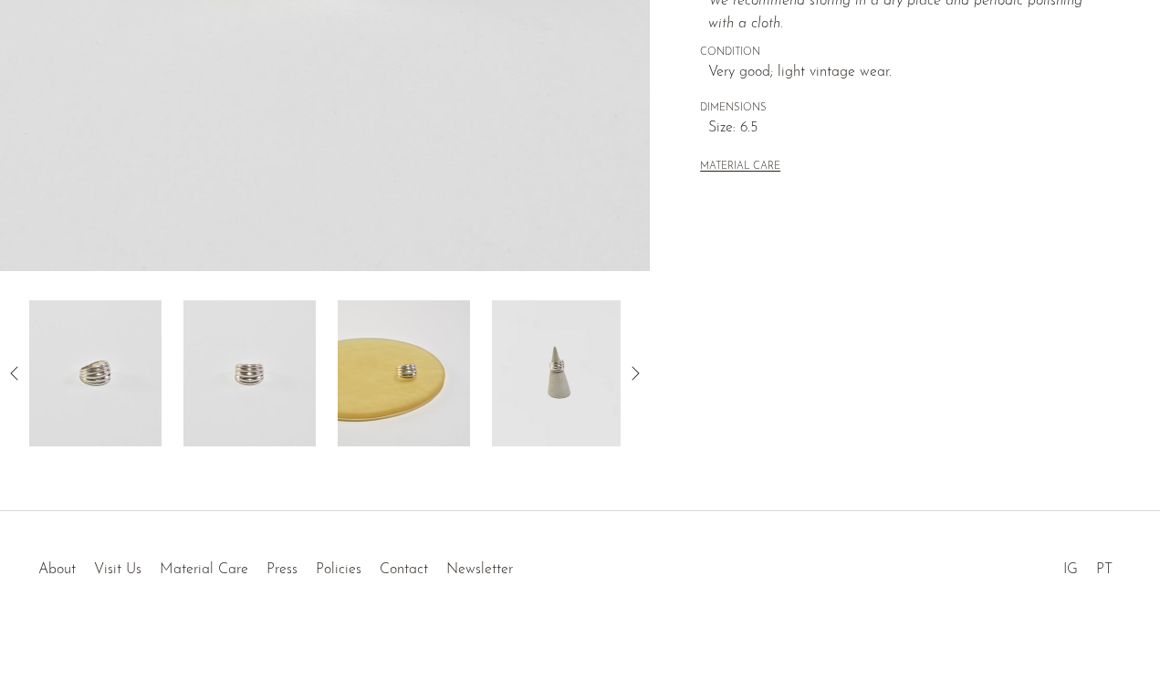
scroll to position [497, 0]
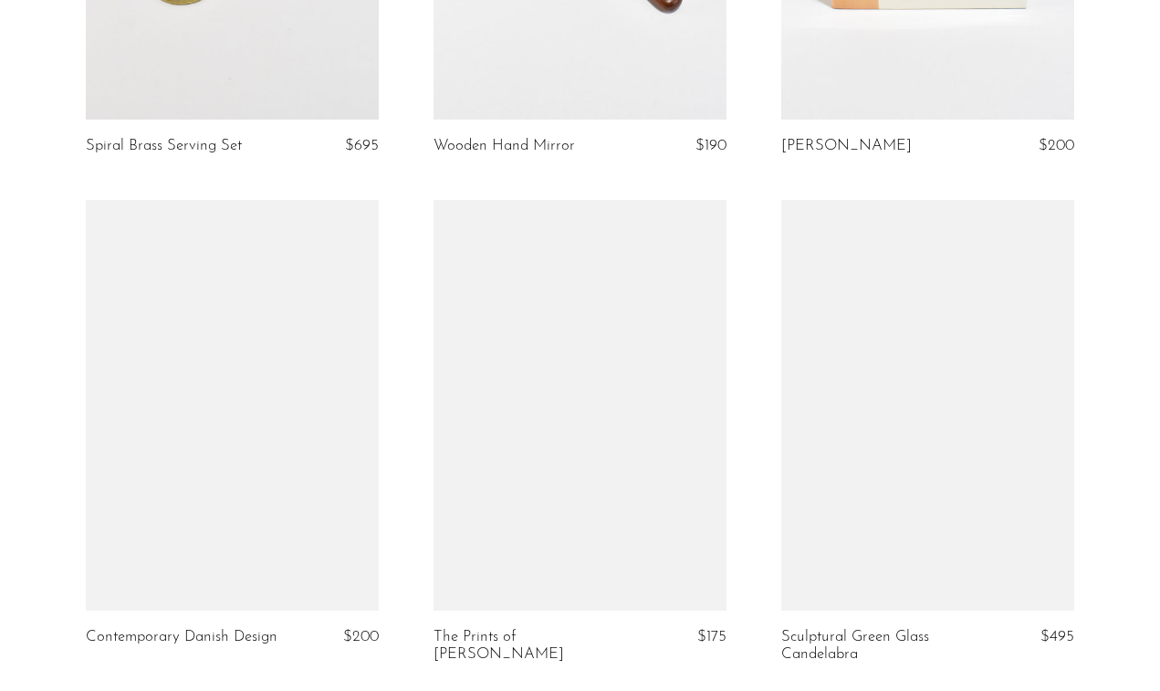
scroll to position [1466, 0]
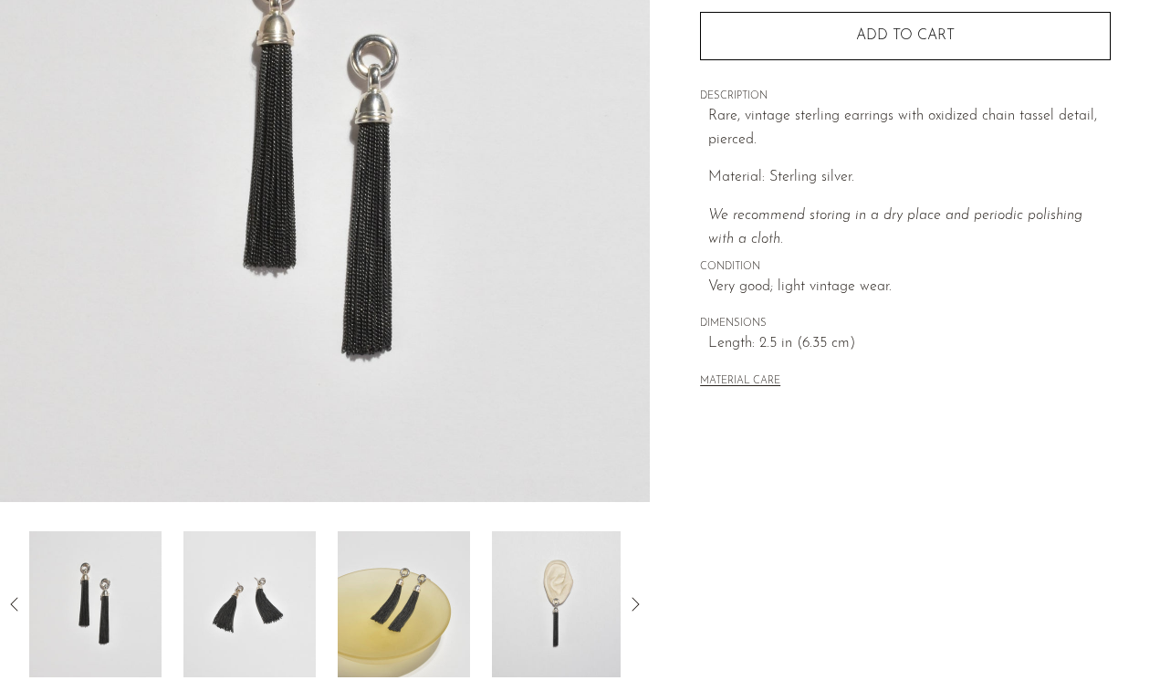
scroll to position [275, 0]
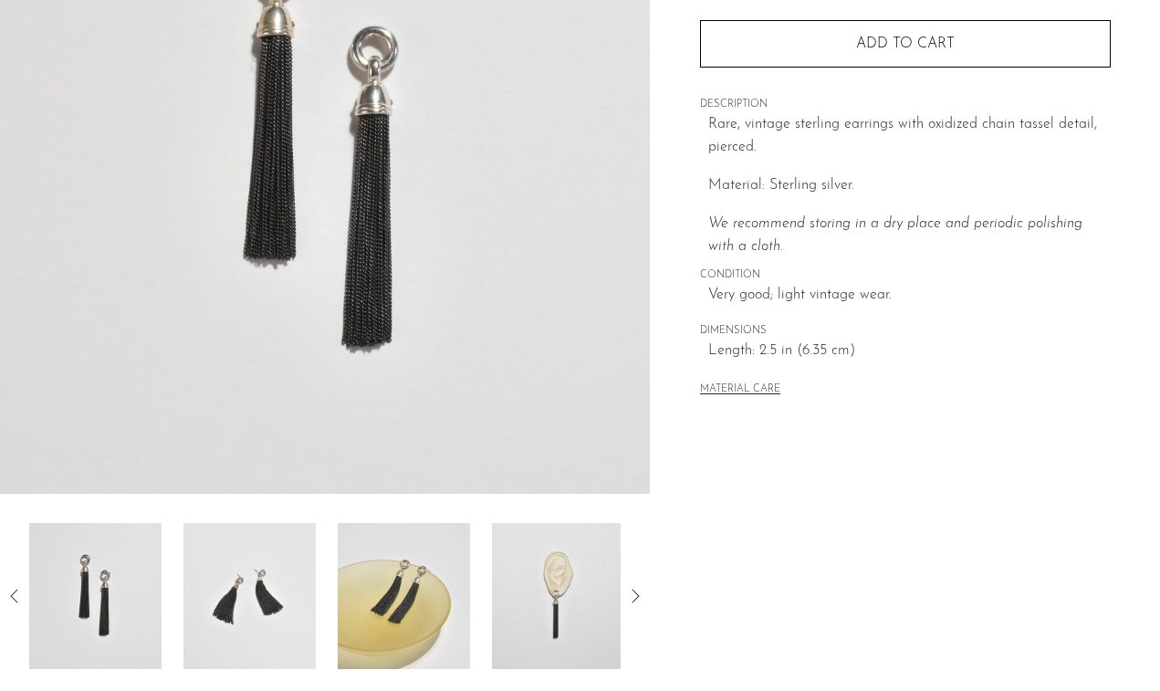
click at [521, 602] on img at bounding box center [558, 596] width 132 height 146
